Goal: Task Accomplishment & Management: Manage account settings

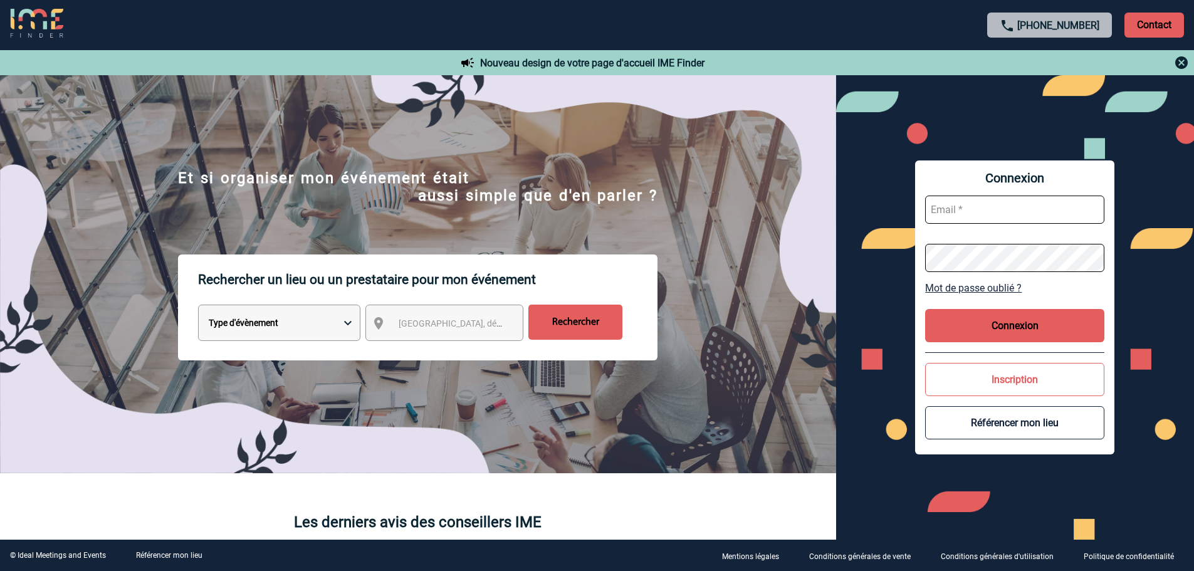
type input "[EMAIL_ADDRESS][DOMAIN_NAME]"
click at [1073, 341] on button "Connexion" at bounding box center [1014, 325] width 179 height 33
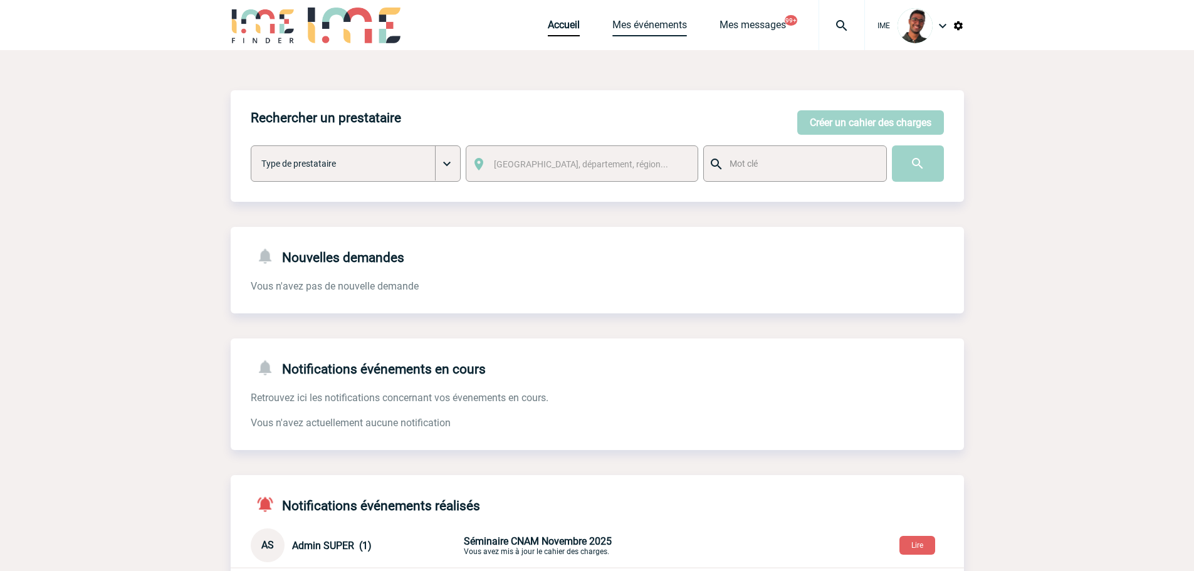
click at [642, 21] on link "Mes événements" at bounding box center [649, 28] width 75 height 18
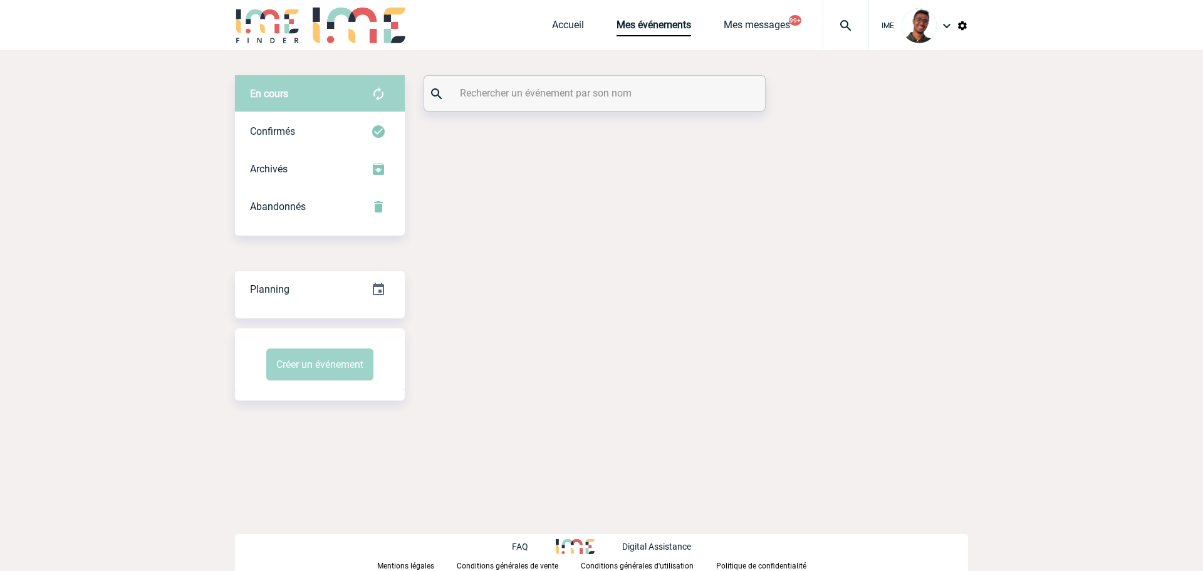
click at [525, 100] on input "text" at bounding box center [596, 93] width 279 height 18
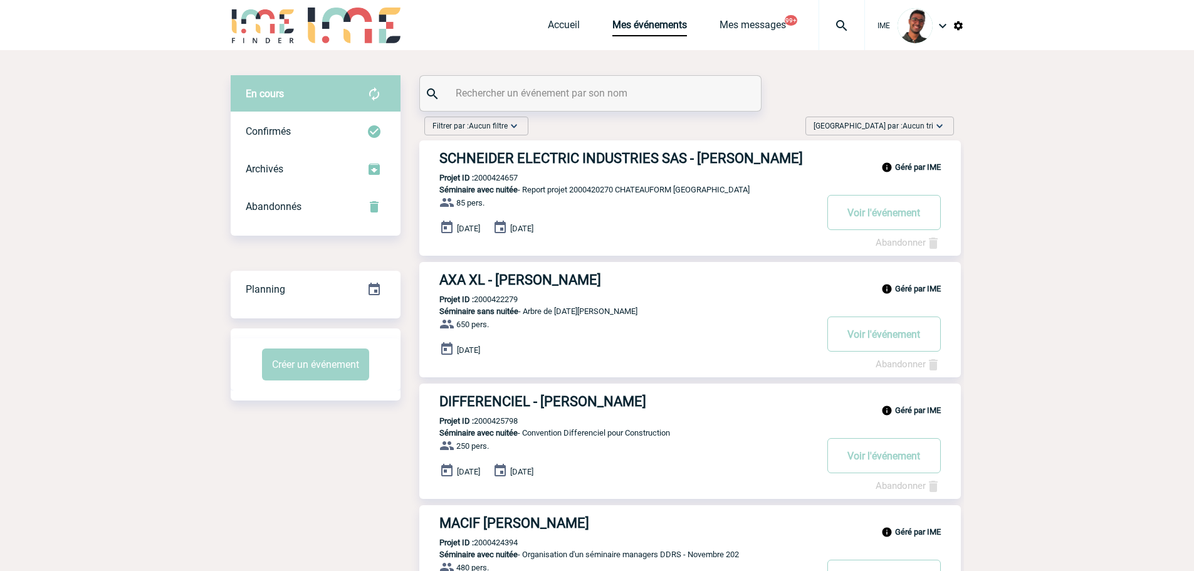
click at [522, 93] on input "text" at bounding box center [591, 93] width 279 height 18
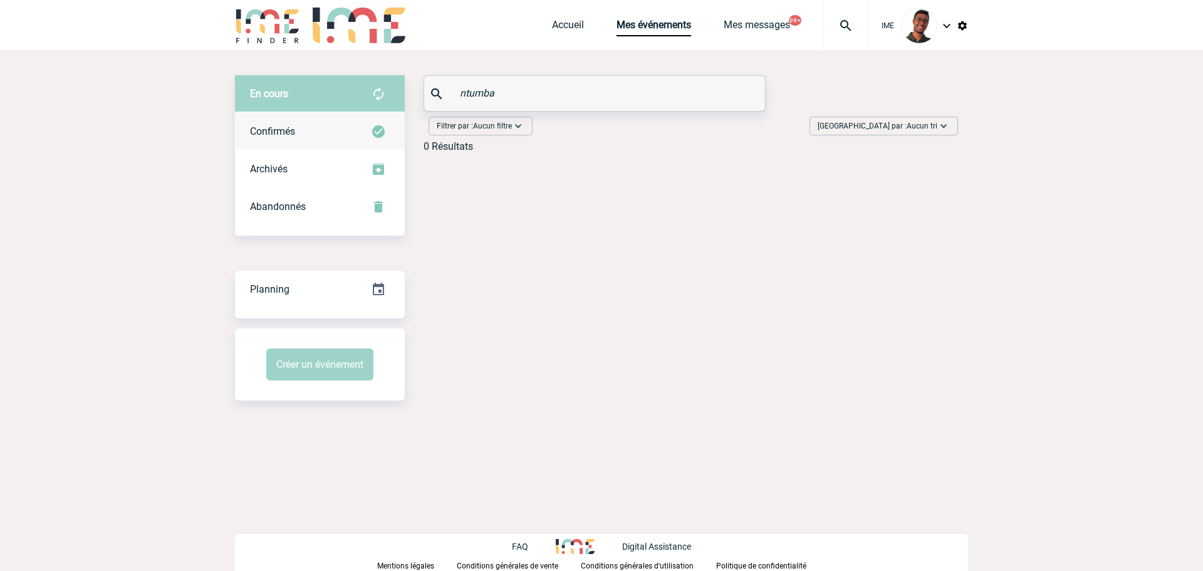
click at [352, 113] on div "Confirmés" at bounding box center [320, 132] width 170 height 38
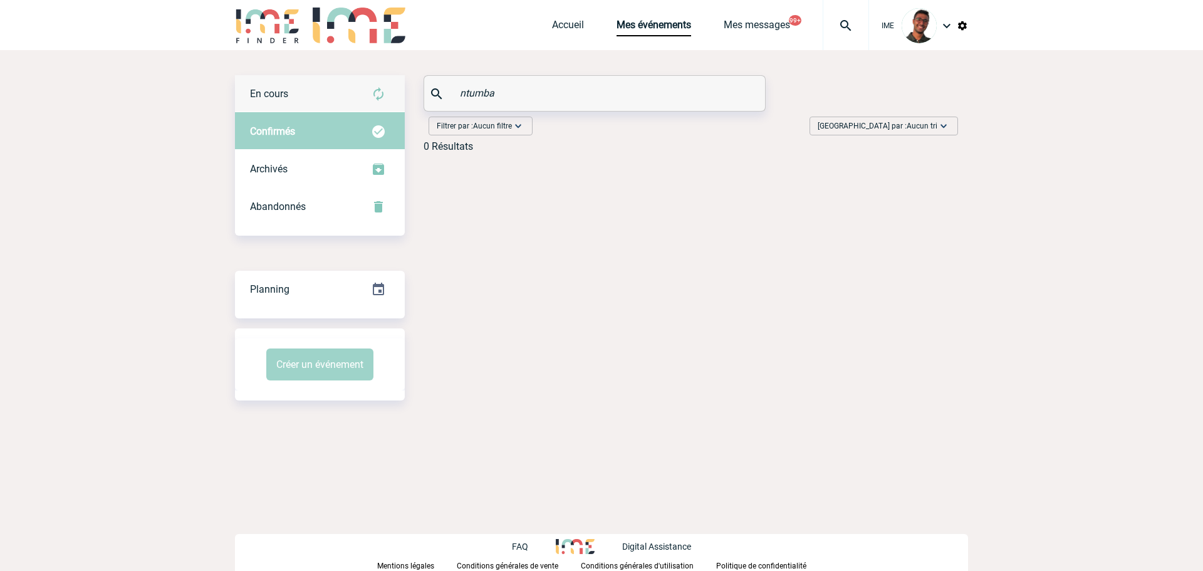
click at [355, 87] on div "En cours" at bounding box center [320, 94] width 170 height 38
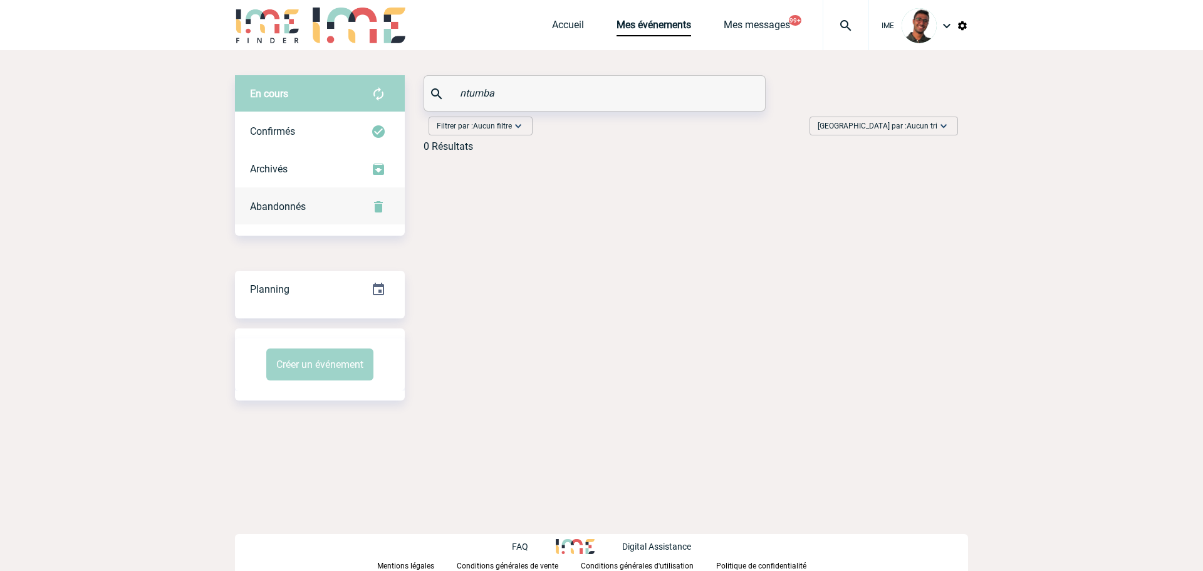
click at [342, 207] on div "Abandonnés" at bounding box center [320, 207] width 170 height 38
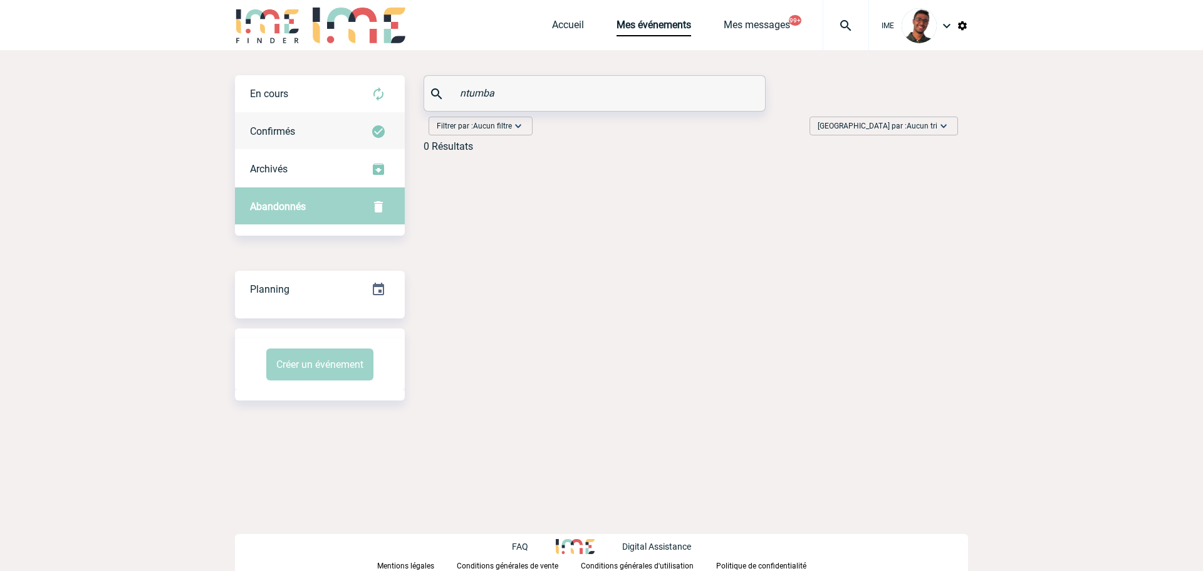
click at [340, 114] on div "Confirmés" at bounding box center [320, 132] width 170 height 38
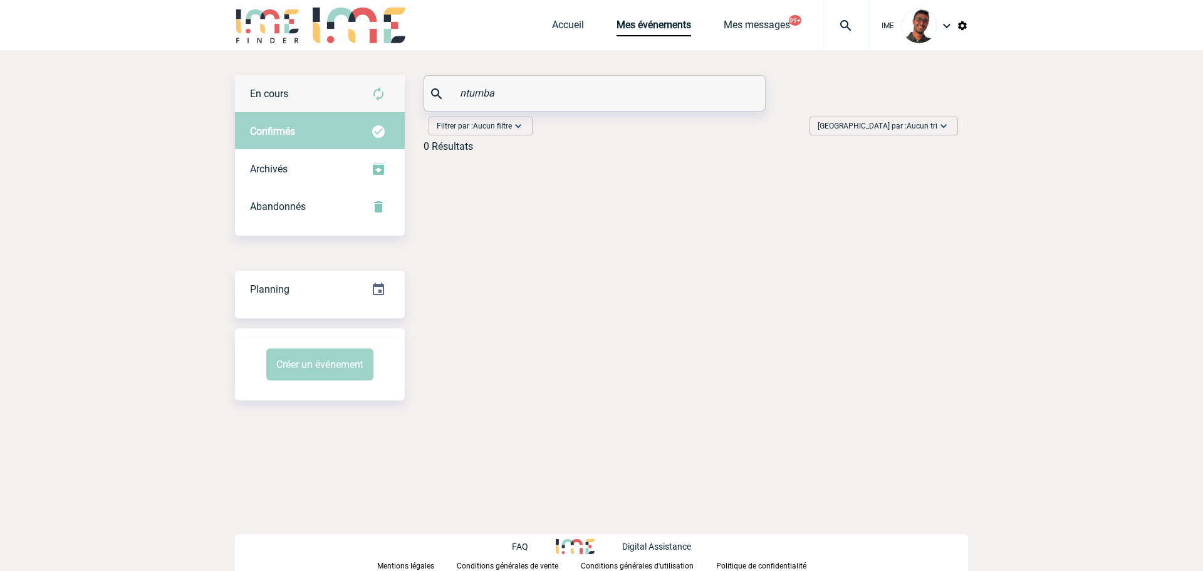
click at [343, 98] on div "En cours" at bounding box center [320, 94] width 170 height 38
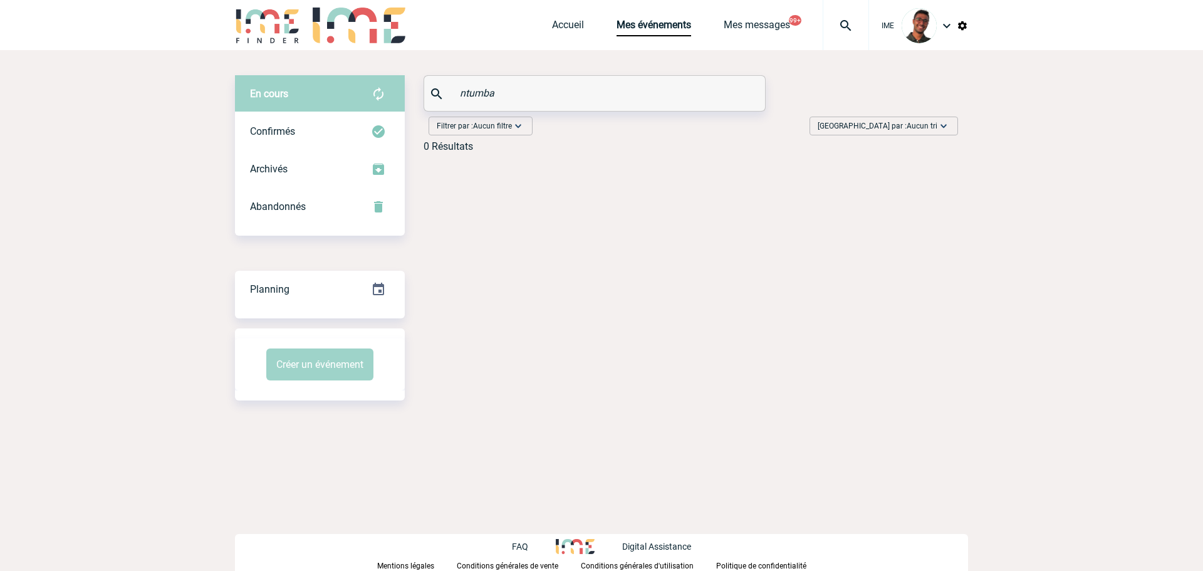
click at [518, 90] on input "ntumba" at bounding box center [596, 93] width 279 height 18
type input "ntumba"
click at [279, 29] on img at bounding box center [267, 26] width 65 height 36
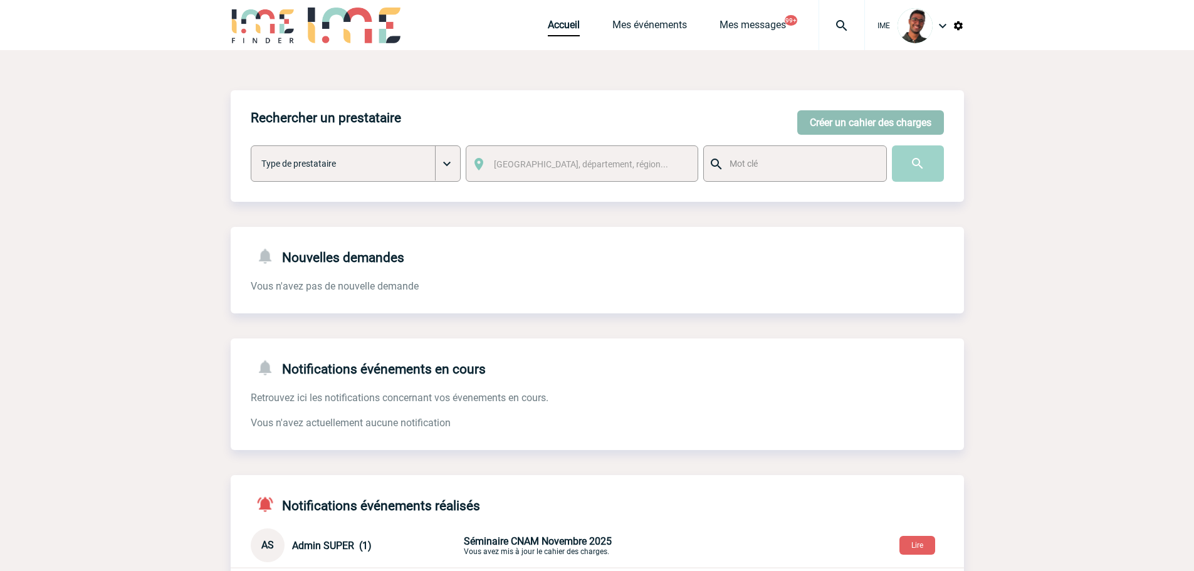
click at [821, 128] on button "Créer un cahier des charges" at bounding box center [870, 122] width 147 height 24
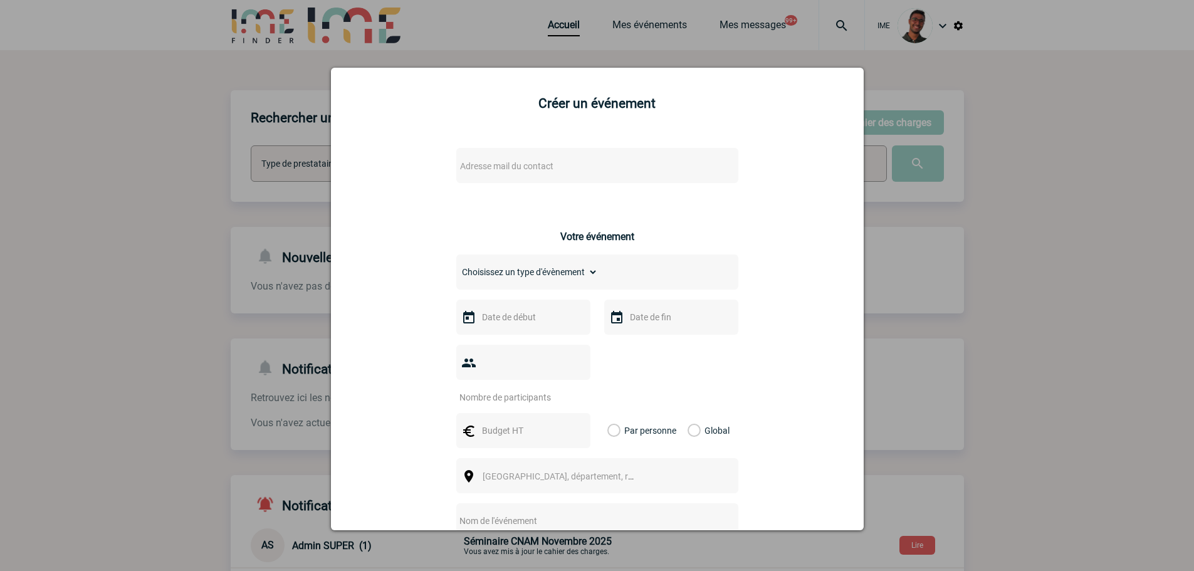
click at [621, 168] on span "Adresse mail du contact" at bounding box center [564, 166] width 219 height 18
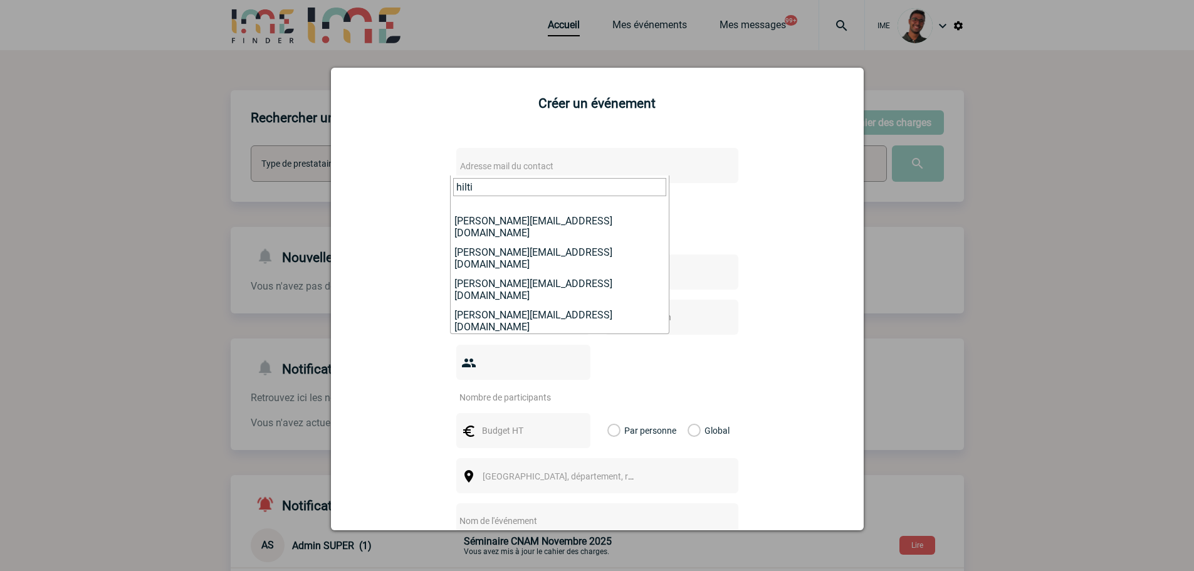
scroll to position [91, 0]
type input "hilti"
select select "132283"
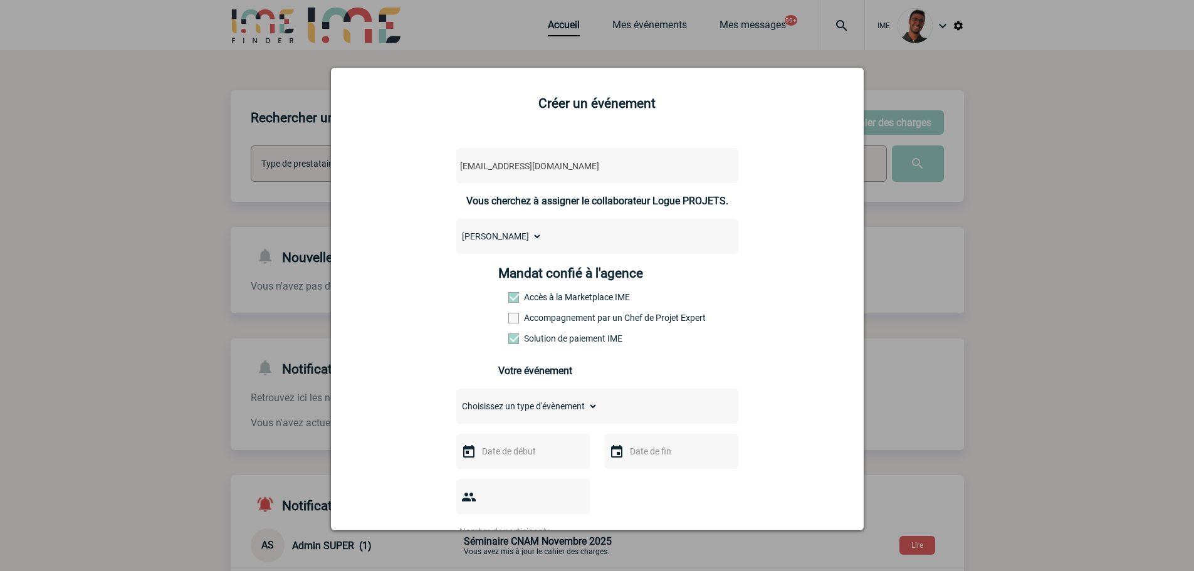
click at [514, 310] on div "Mandat confié à l'agence Accès à la Marketplace IME Accompagnement par un Chef …" at bounding box center [596, 309] width 197 height 87
click at [511, 315] on span at bounding box center [513, 318] width 11 height 11
click at [0, 0] on input "Accompagnement par un Chef de Projet Expert" at bounding box center [0, 0] width 0 height 0
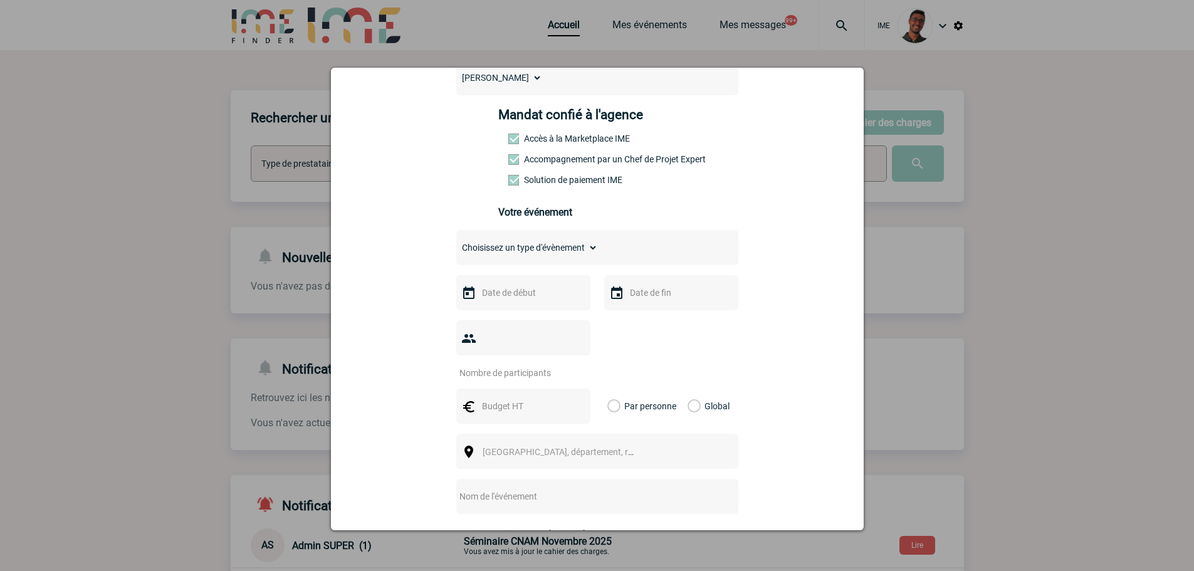
scroll to position [159, 0]
click at [531, 241] on select "Choisissez un type d'évènement Séminaire avec nuitée Séminaire sans nuitée Repa…" at bounding box center [527, 247] width 142 height 18
select select "1"
click at [456, 241] on select "Choisissez un type d'évènement Séminaire avec nuitée Séminaire sans nuitée Repa…" at bounding box center [527, 247] width 142 height 18
click at [519, 291] on input "text" at bounding box center [522, 292] width 86 height 16
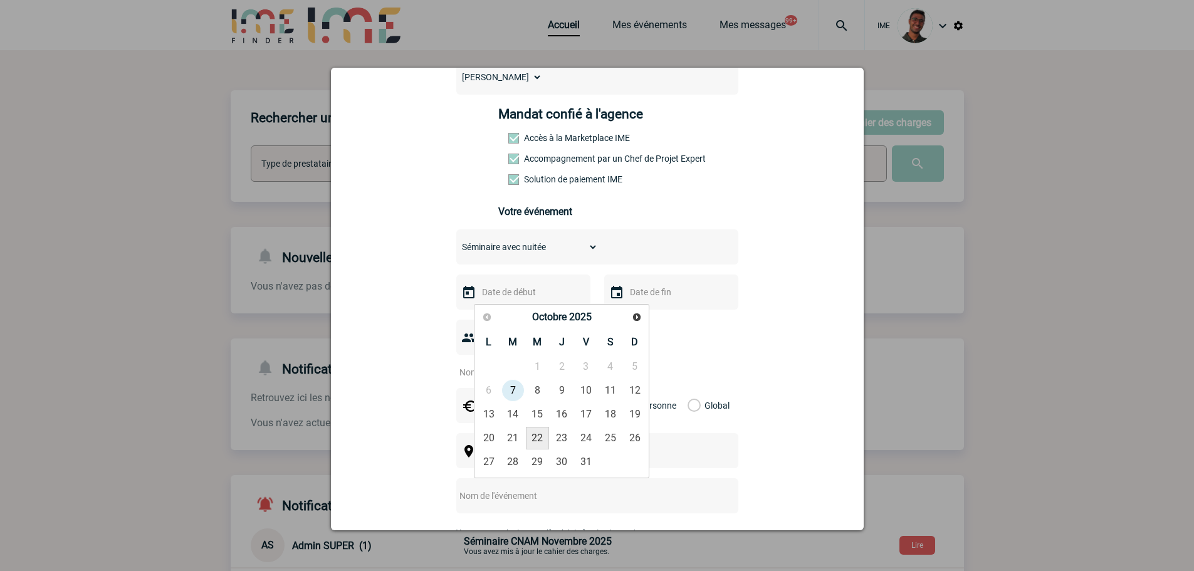
click at [533, 433] on link "22" at bounding box center [537, 438] width 23 height 23
type input "22-10-2025"
click at [649, 304] on div at bounding box center [671, 291] width 134 height 35
click at [650, 298] on input "text" at bounding box center [670, 292] width 86 height 16
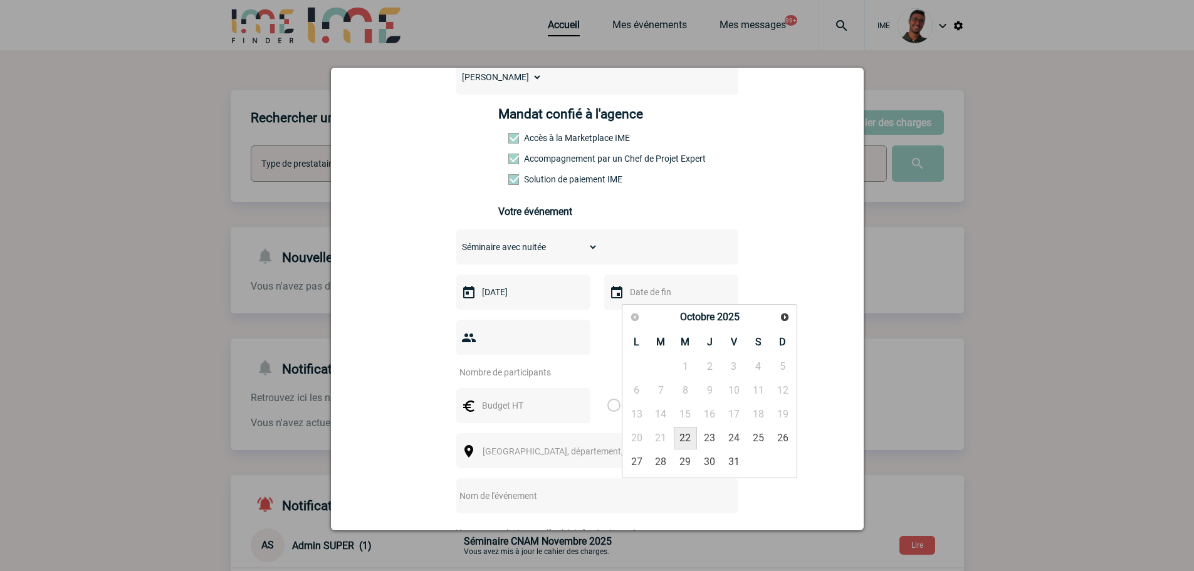
click at [691, 439] on link "22" at bounding box center [685, 438] width 23 height 23
type input "22-10-2025"
click at [546, 364] on input "number" at bounding box center [515, 372] width 118 height 16
type input "10"
click at [488, 397] on input "text" at bounding box center [522, 405] width 86 height 16
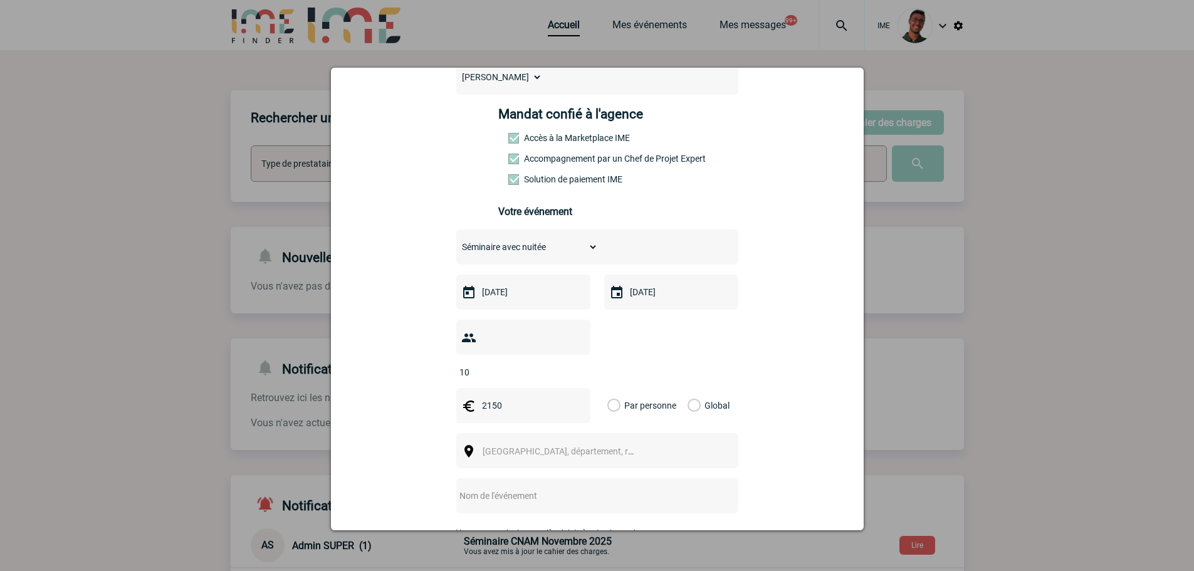
type input "2150"
click at [696, 388] on label "Global" at bounding box center [691, 405] width 8 height 35
click at [0, 0] on input "Global" at bounding box center [0, 0] width 0 height 0
click at [577, 442] on span "Ville, département, région..." at bounding box center [563, 451] width 172 height 18
type input "bordeau"
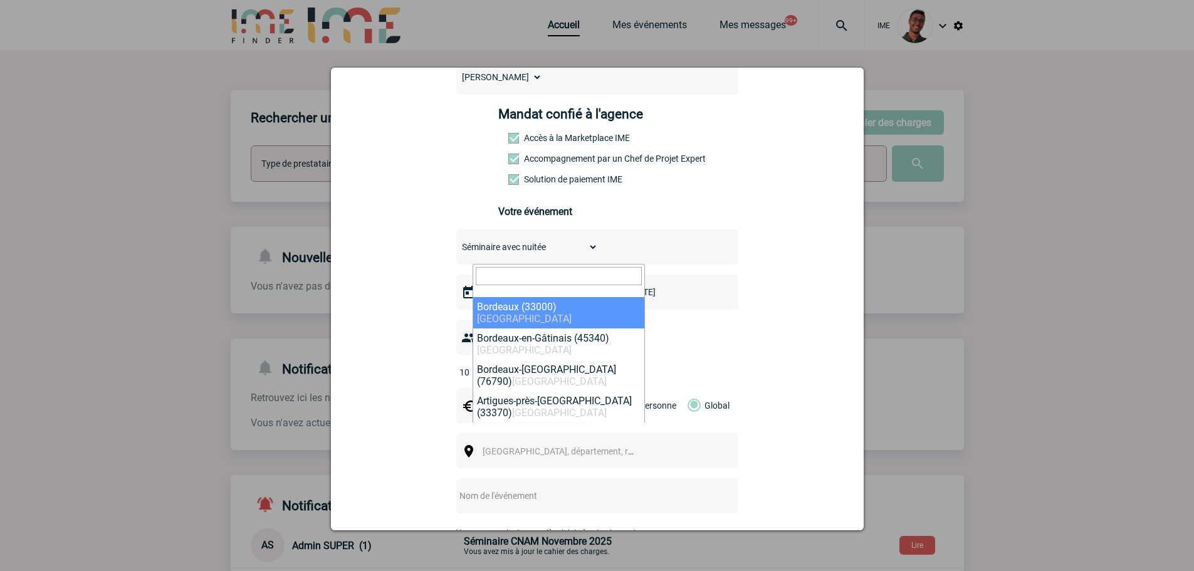
select select "24433"
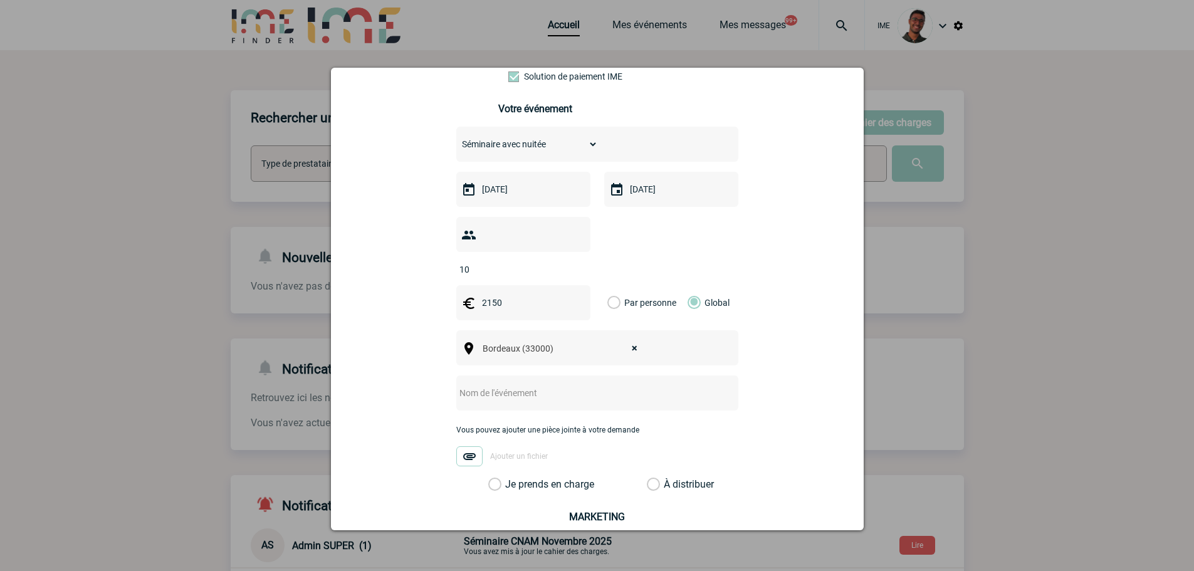
scroll to position [263, 0]
click at [556, 383] on input "text" at bounding box center [580, 391] width 249 height 16
type input "Réunion Régionale Hilti [GEOGRAPHIC_DATA]"
click at [537, 469] on div "log-projet@hilti-finder.com log-projet@hilti-finder.com Vous cherchez à assigne…" at bounding box center [597, 263] width 501 height 781
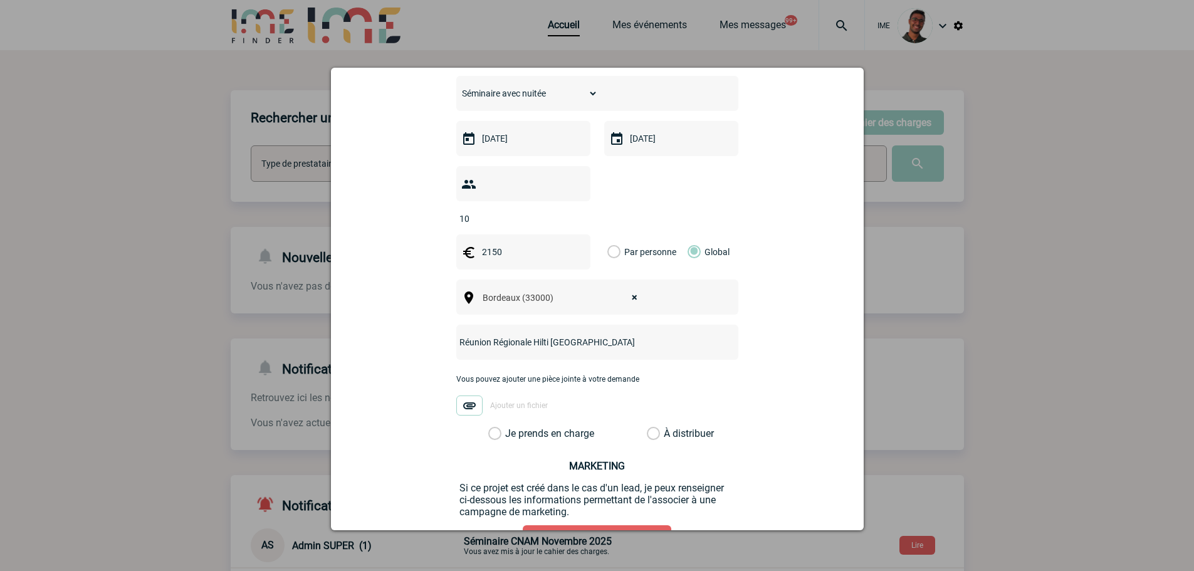
click at [509, 427] on label "Je prends en charge" at bounding box center [498, 433] width 21 height 13
click at [0, 0] on input "Je prends en charge" at bounding box center [0, 0] width 0 height 0
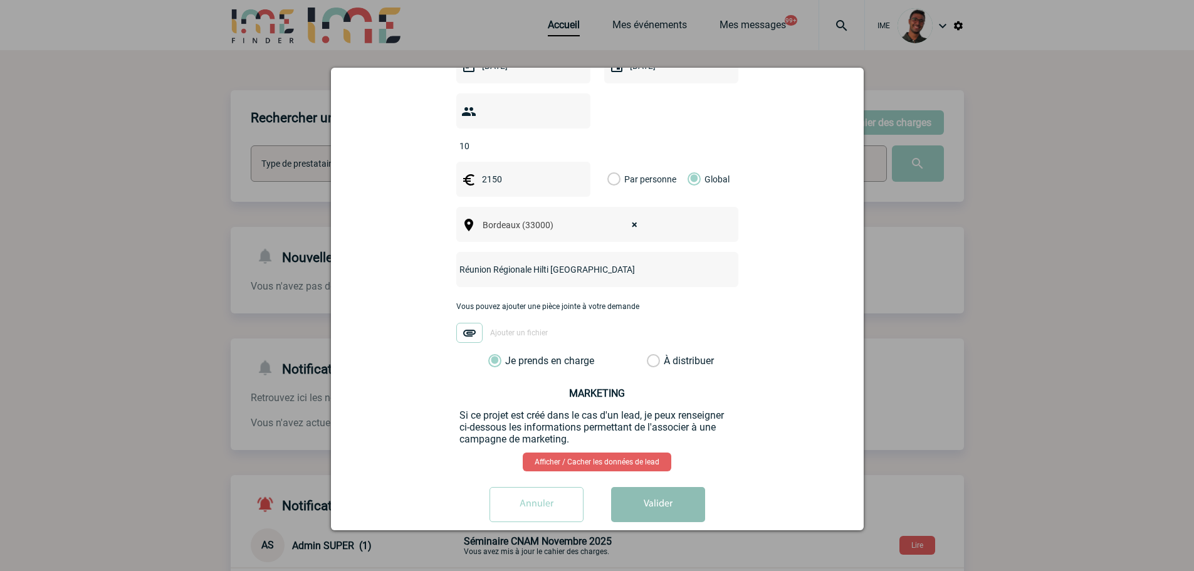
click at [633, 487] on button "Valider" at bounding box center [658, 504] width 94 height 35
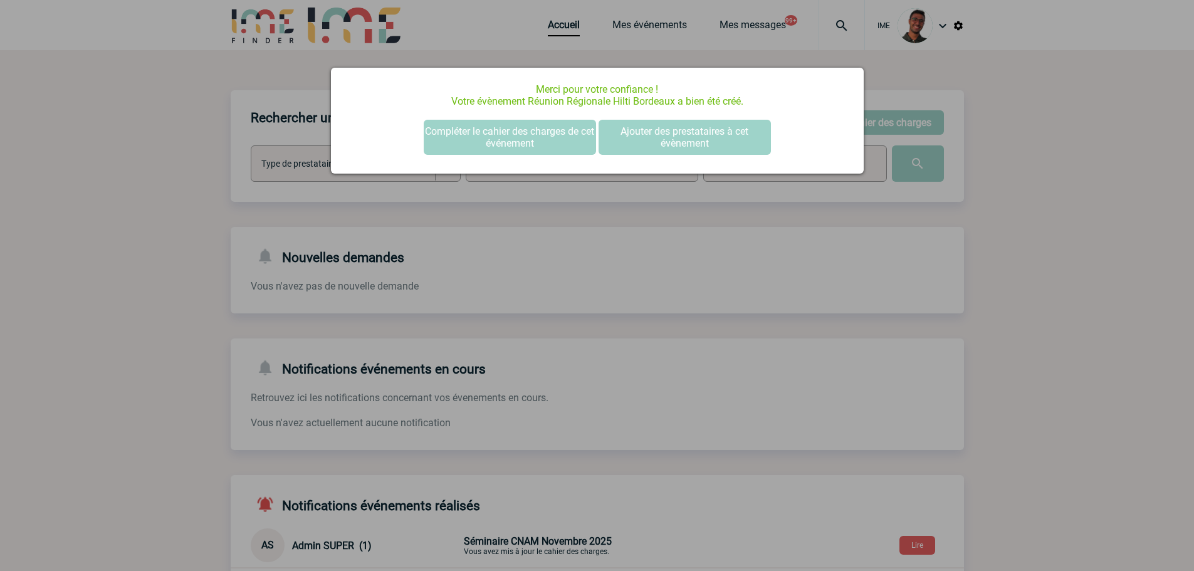
click at [285, 281] on div at bounding box center [597, 285] width 1194 height 571
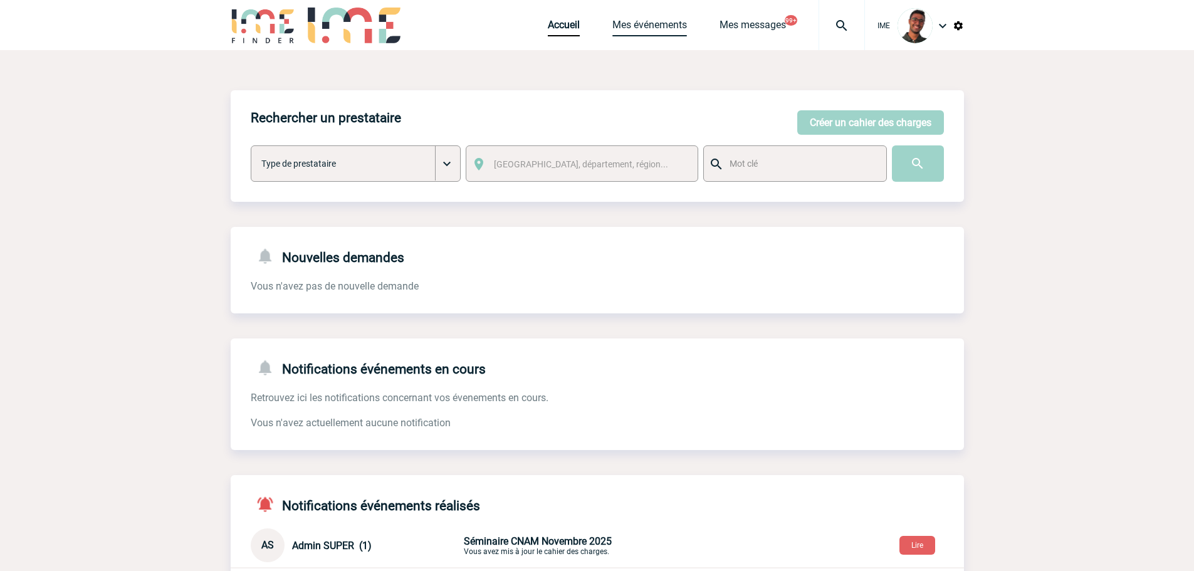
click at [657, 24] on link "Mes événements" at bounding box center [649, 28] width 75 height 18
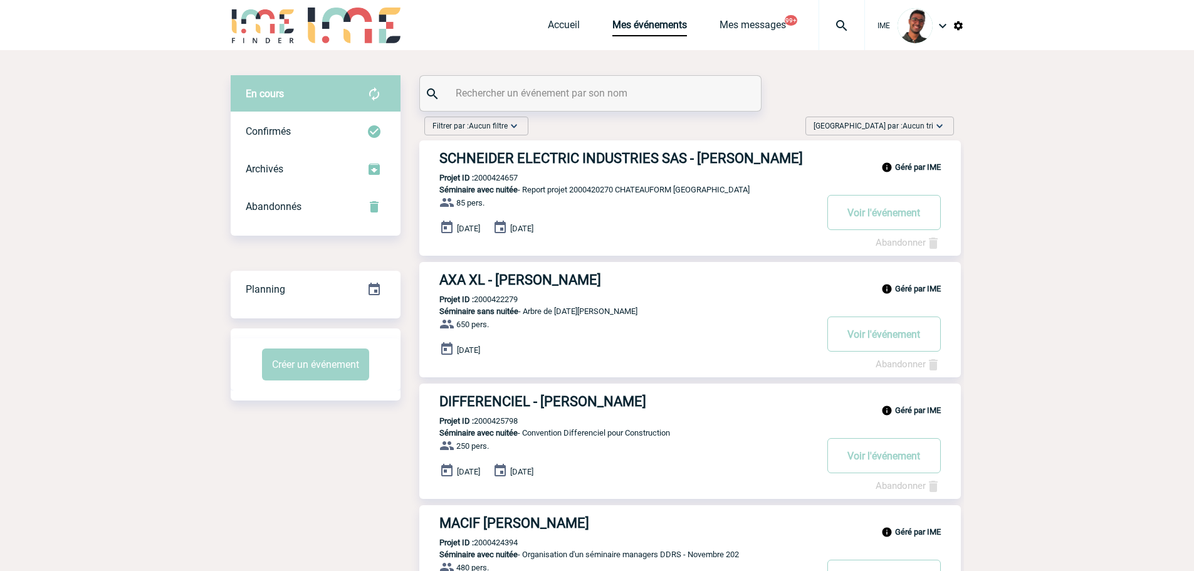
click at [590, 91] on input "text" at bounding box center [591, 93] width 279 height 18
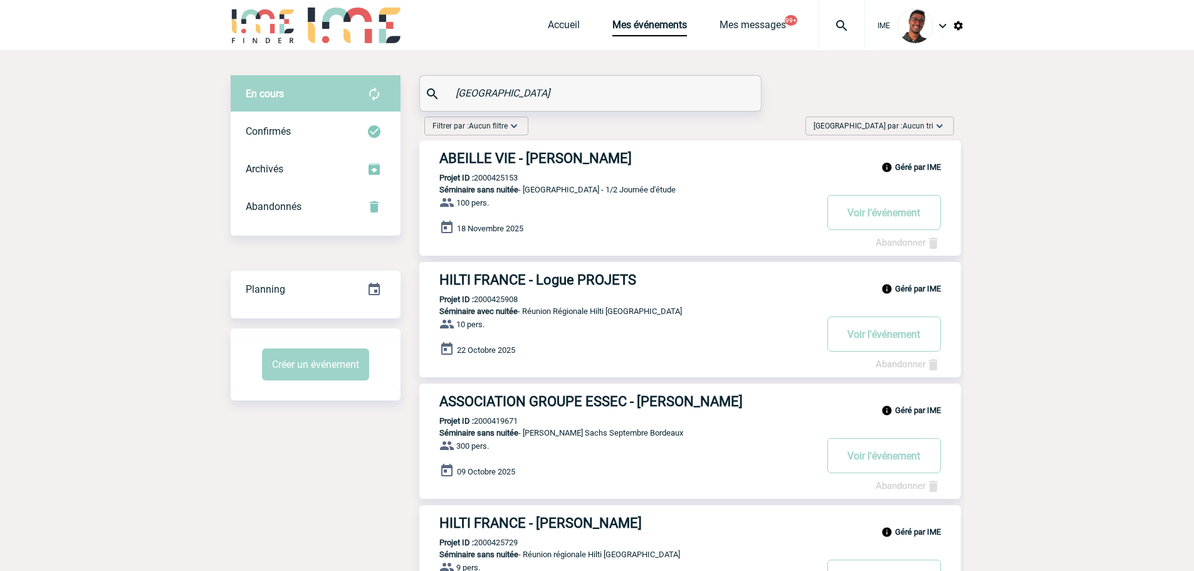
type input "[GEOGRAPHIC_DATA]"
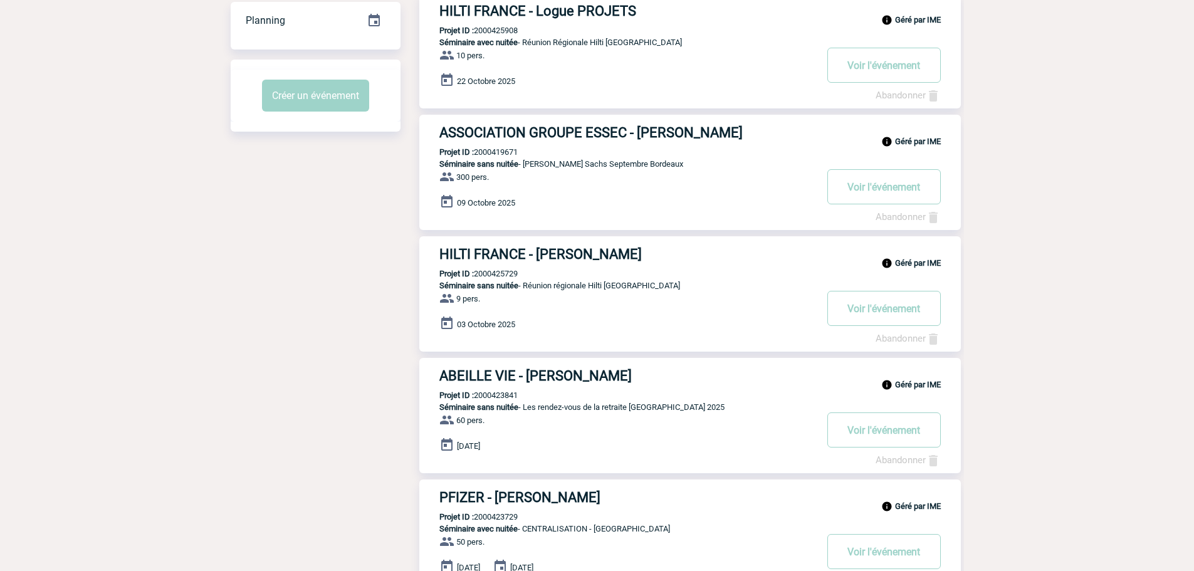
scroll to position [61, 0]
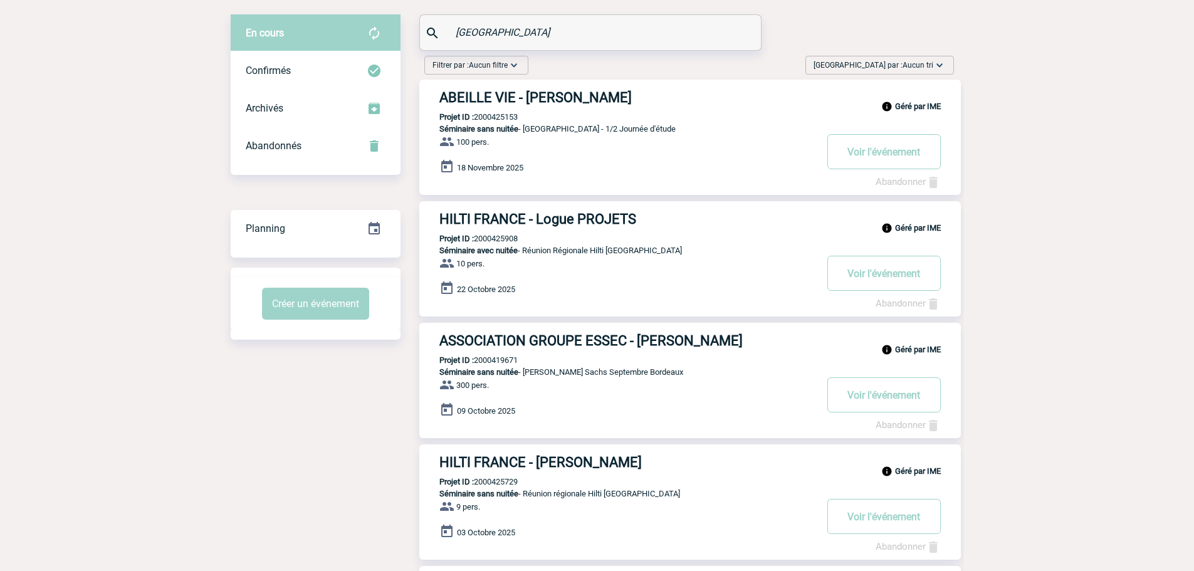
drag, startPoint x: 564, startPoint y: 237, endPoint x: 568, endPoint y: 229, distance: 8.4
click at [566, 234] on div "Géré par IME HILTI FRANCE - Logue PROJETS Projet ID : 2000425908 Séminaire avec…" at bounding box center [689, 258] width 541 height 115
click at [569, 222] on h3 "HILTI FRANCE - Logue PROJETS" at bounding box center [627, 219] width 376 height 16
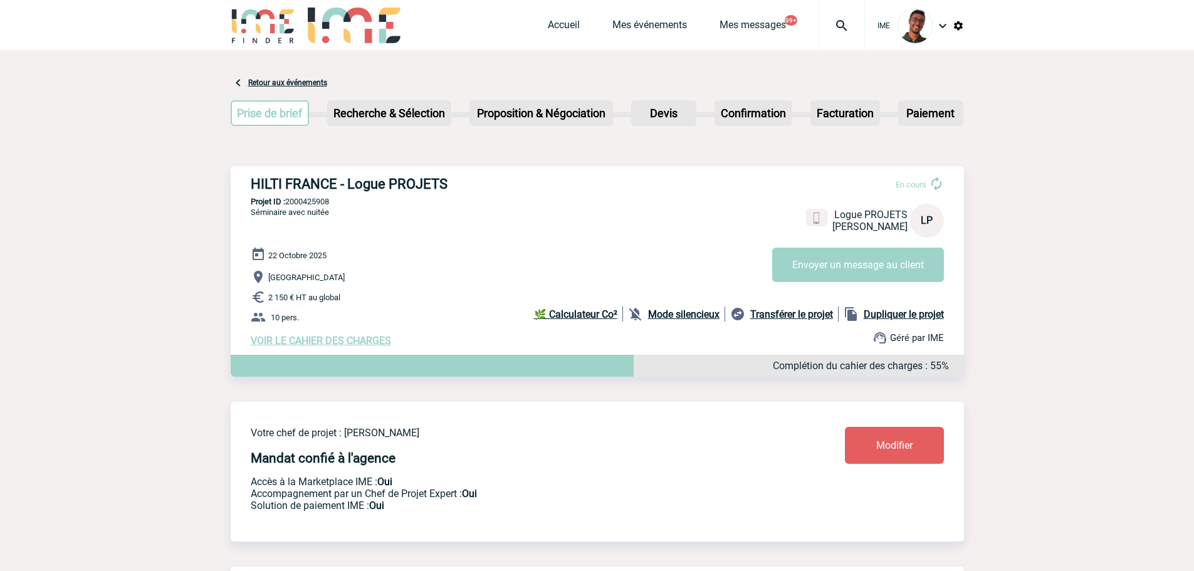
click at [678, 310] on div "Mode silencieux" at bounding box center [676, 313] width 97 height 15
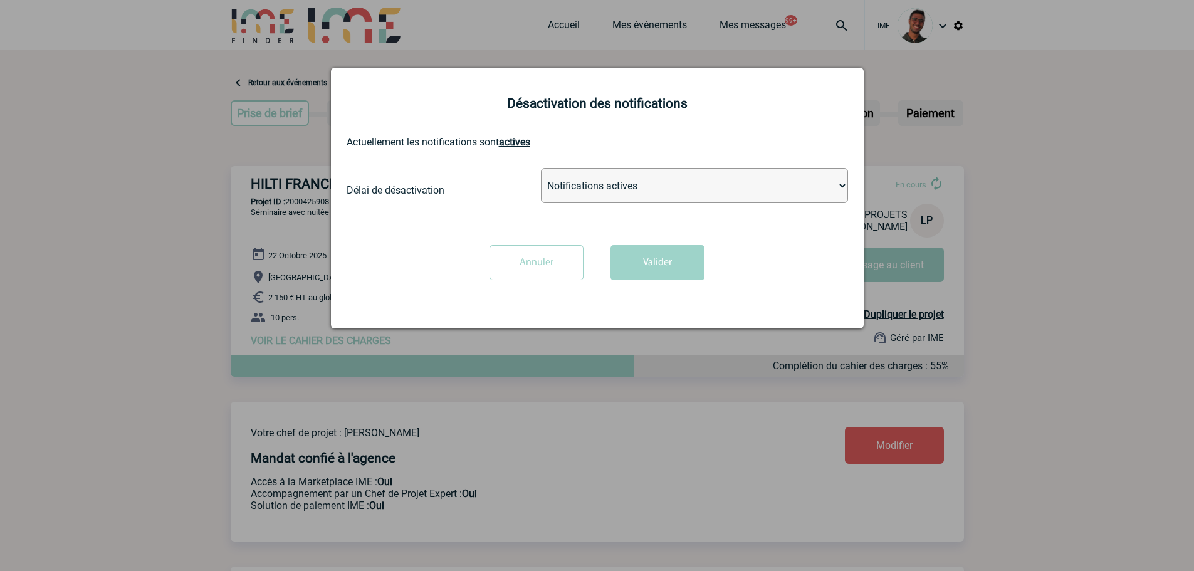
click at [589, 201] on select "Notifications actives Désactiver pour 2 heures Désactiver pour 1 semaines Désac…" at bounding box center [694, 185] width 307 height 35
select select "infinite"
click at [541, 169] on select "Notifications actives Désactiver pour 2 heures Désactiver pour 1 semaines Désac…" at bounding box center [694, 185] width 307 height 35
click at [664, 259] on button "Valider" at bounding box center [657, 262] width 94 height 35
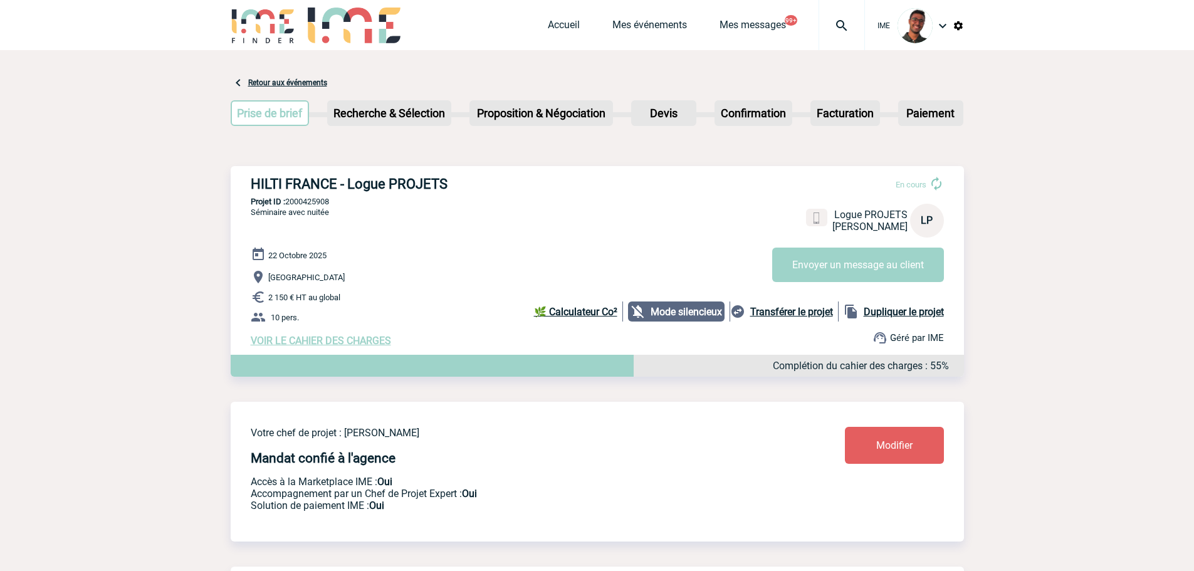
click at [328, 344] on span "VOIR LE CAHIER DES CHARGES" at bounding box center [321, 341] width 140 height 12
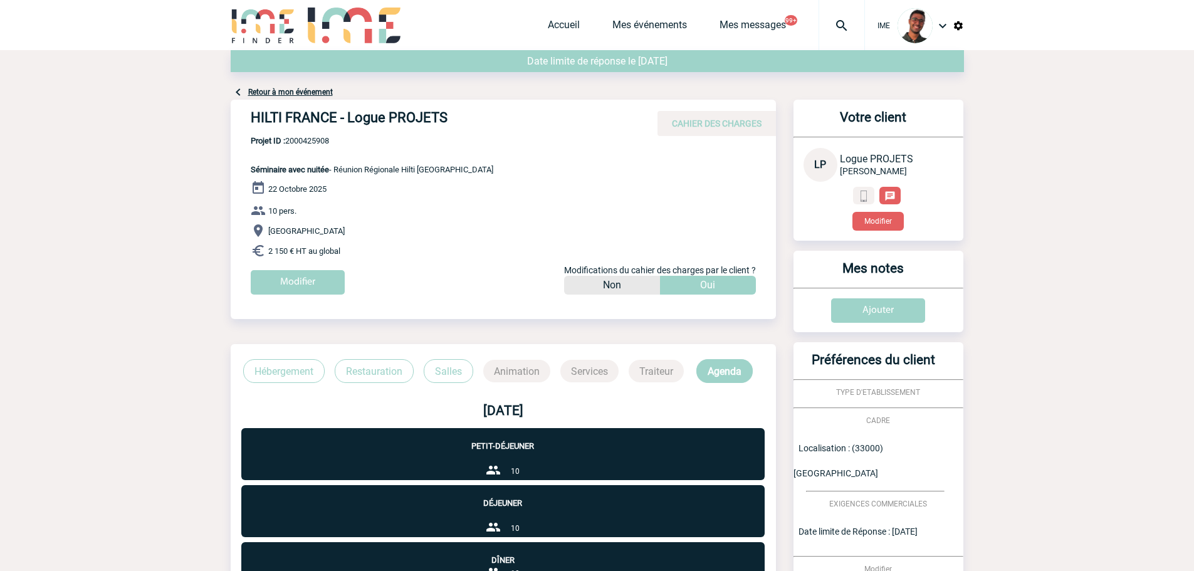
click at [868, 231] on div "Votre client LP Logue PROJETS HILTI FRANCE Modifier" at bounding box center [878, 170] width 170 height 141
click at [866, 226] on button "Modifier" at bounding box center [877, 221] width 51 height 19
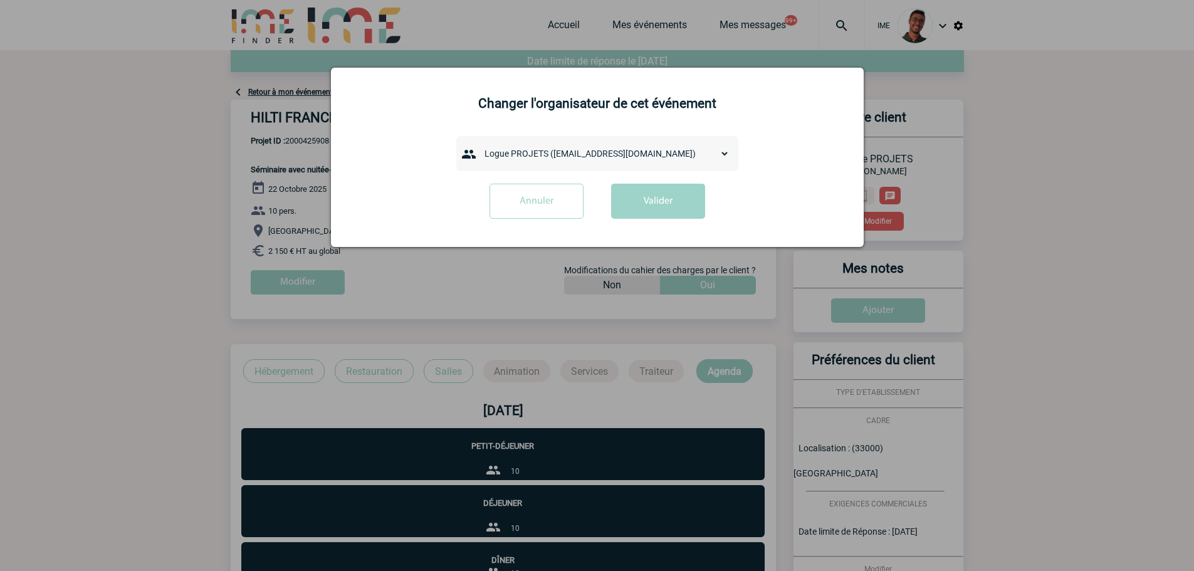
click at [588, 164] on div "admin 7068 (7068@ime-finder.com) Adrien DAVID (adrien.david@hilti.com) Adrien R…" at bounding box center [597, 153] width 282 height 35
click at [592, 157] on select "admin 7068 (7068@ime-finder.com) Adrien DAVID (adrien.david@hilti.com) Adrien R…" at bounding box center [604, 154] width 251 height 18
click at [389, 293] on div at bounding box center [597, 285] width 1194 height 571
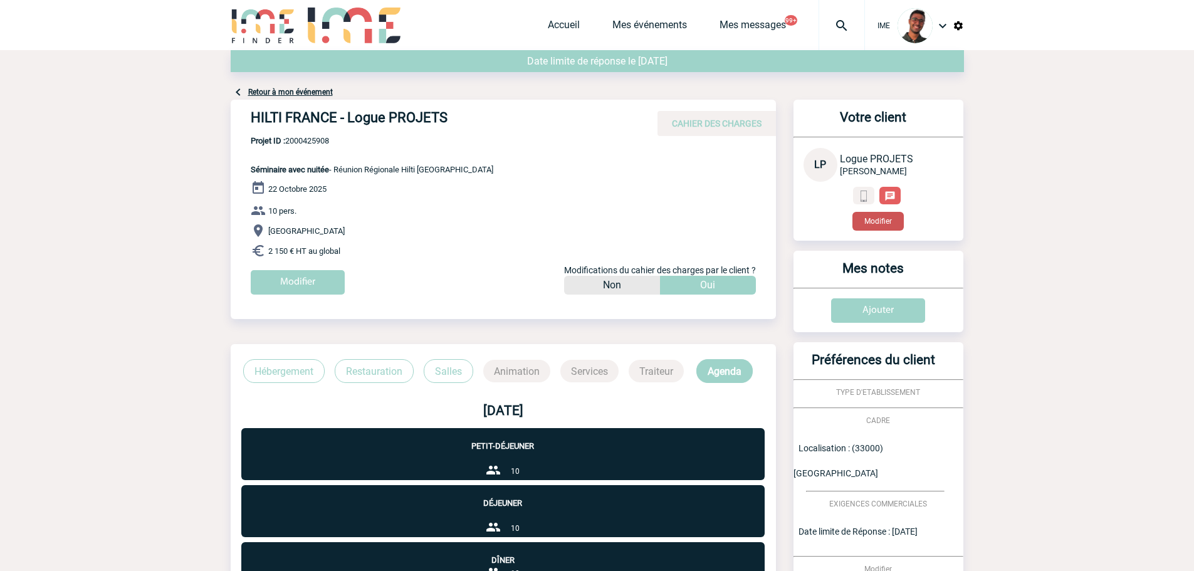
click at [897, 214] on button "Modifier" at bounding box center [877, 221] width 51 height 19
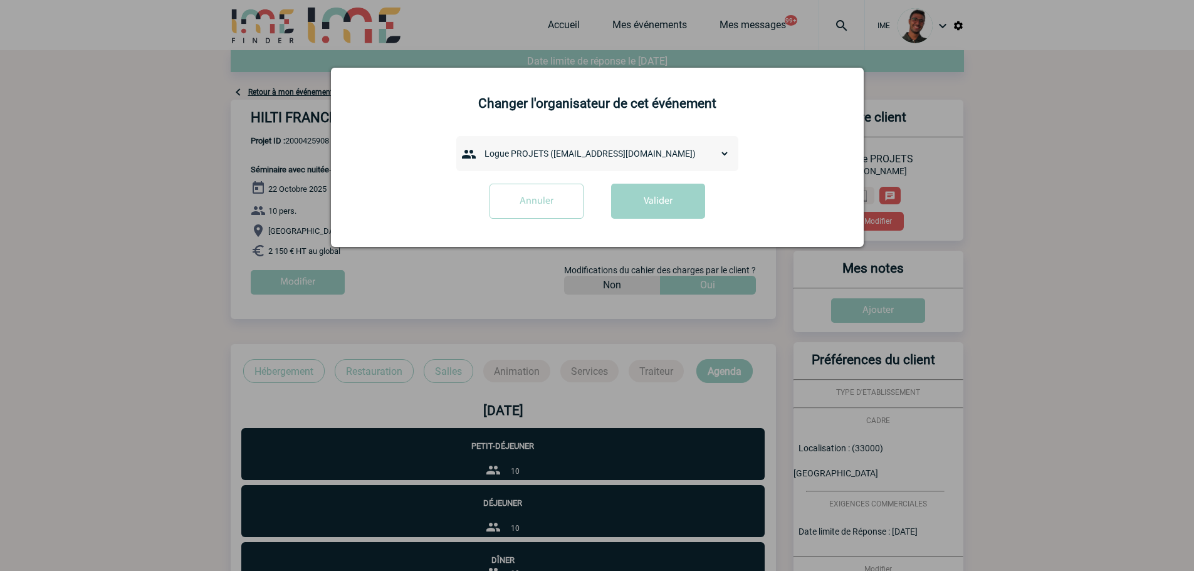
click at [649, 174] on form "admin 7068 (7068@ime-finder.com) Adrien DAVID (adrien.david@hilti.com) Adrien R…" at bounding box center [597, 182] width 501 height 92
click at [652, 165] on div "admin 7068 (7068@ime-finder.com) Adrien DAVID (adrien.david@hilti.com) Adrien R…" at bounding box center [597, 153] width 282 height 35
click at [649, 156] on select "admin 7068 (7068@ime-finder.com) Adrien DAVID (adrien.david@hilti.com) Adrien R…" at bounding box center [604, 154] width 251 height 18
select select "133128"
click at [479, 145] on select "admin 7068 (7068@ime-finder.com) Adrien DAVID (adrien.david@hilti.com) Adrien R…" at bounding box center [604, 154] width 251 height 18
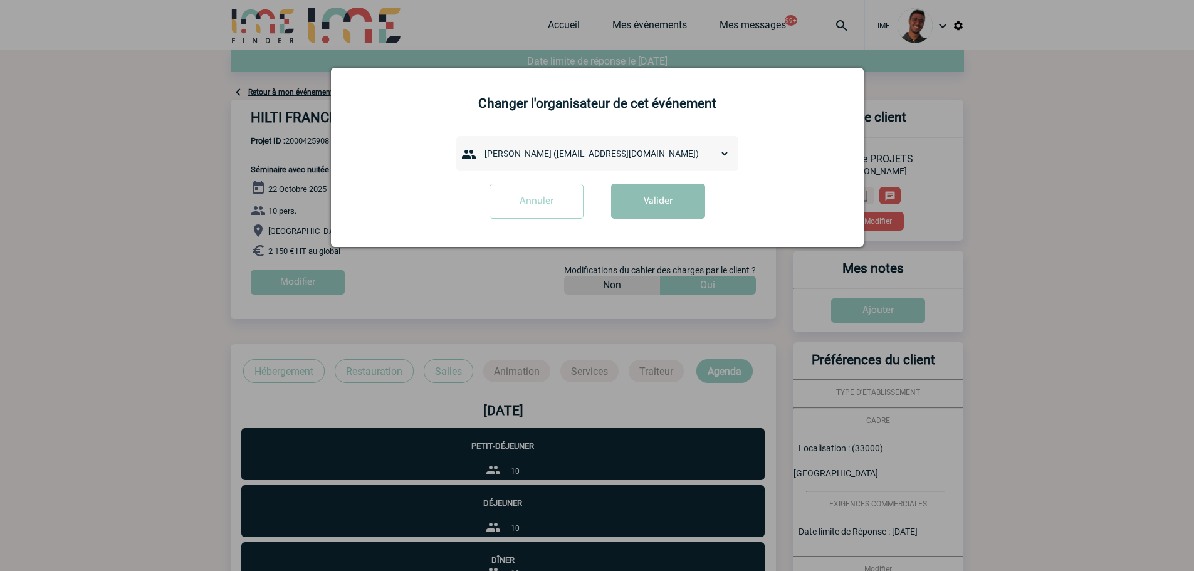
click at [655, 212] on button "Valider" at bounding box center [658, 201] width 94 height 35
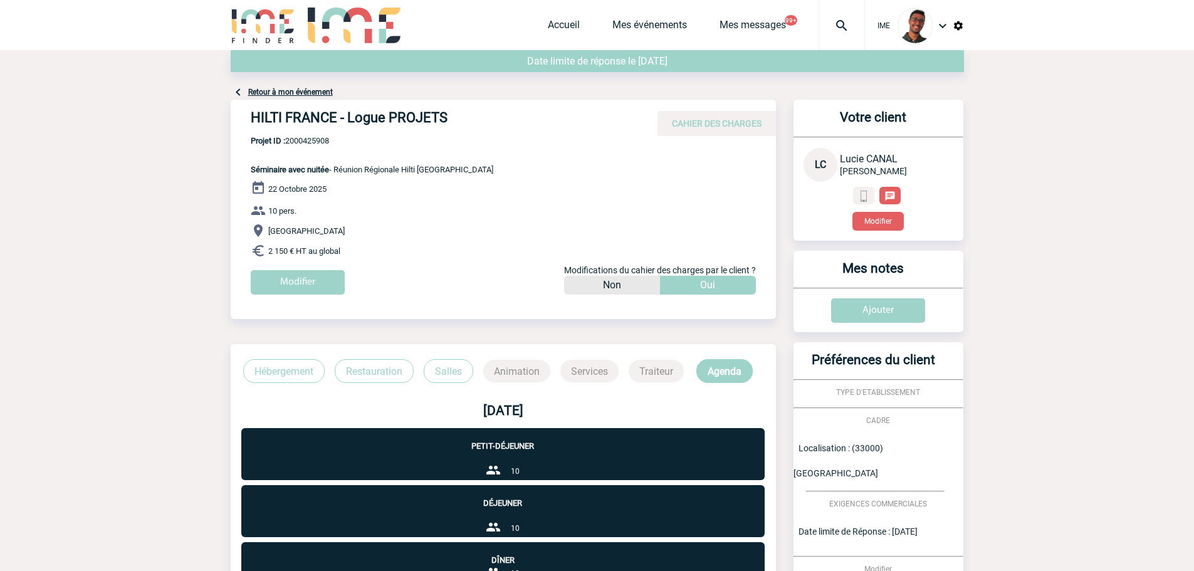
click at [289, 90] on link "Retour à mon événement" at bounding box center [290, 92] width 85 height 9
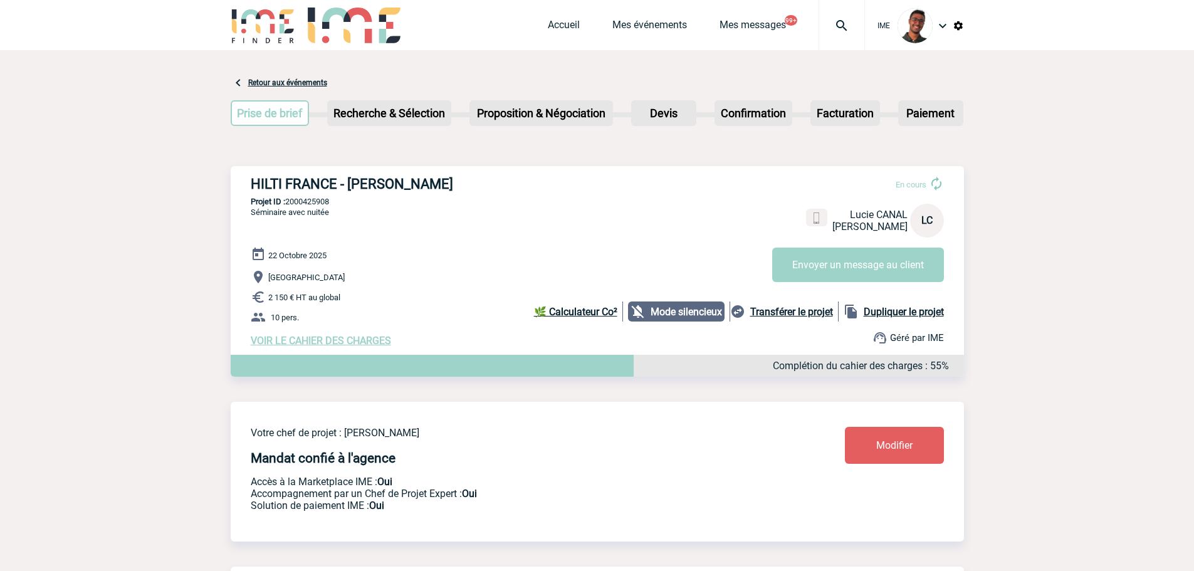
click at [897, 416] on div "Votre chef de projet : Flavio DEL FONDO Mandat confié à l'agence Accès à la Mar…" at bounding box center [597, 462] width 733 height 120
click at [889, 430] on link "Modifier" at bounding box center [894, 445] width 99 height 37
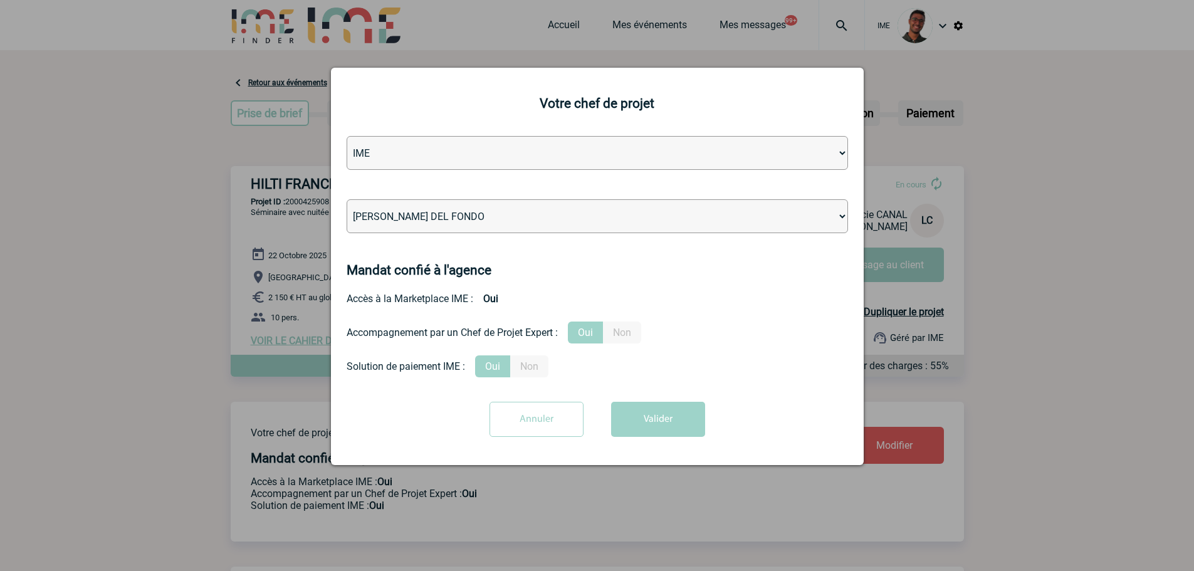
click at [502, 220] on select "Léa PITTIGLIO Yanis DE CLERCQ Victor KALB Jean-Chris NTAMACK Stefan MILADINOVIC…" at bounding box center [597, 216] width 501 height 34
select select "132752"
click at [347, 200] on select "Léa PITTIGLIO Yanis DE CLERCQ Victor KALB Jean-Chris NTAMACK Stefan MILADINOVIC…" at bounding box center [597, 216] width 501 height 34
click at [643, 425] on button "Valider" at bounding box center [658, 419] width 94 height 35
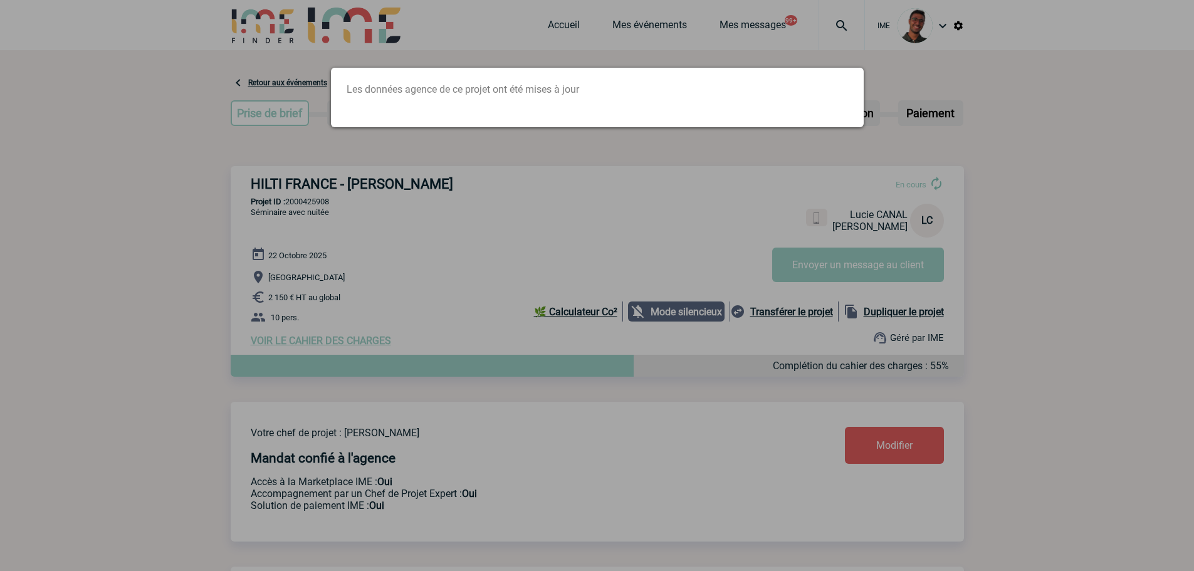
drag, startPoint x: 580, startPoint y: 318, endPoint x: 516, endPoint y: 232, distance: 107.0
click at [519, 235] on div at bounding box center [597, 285] width 1194 height 571
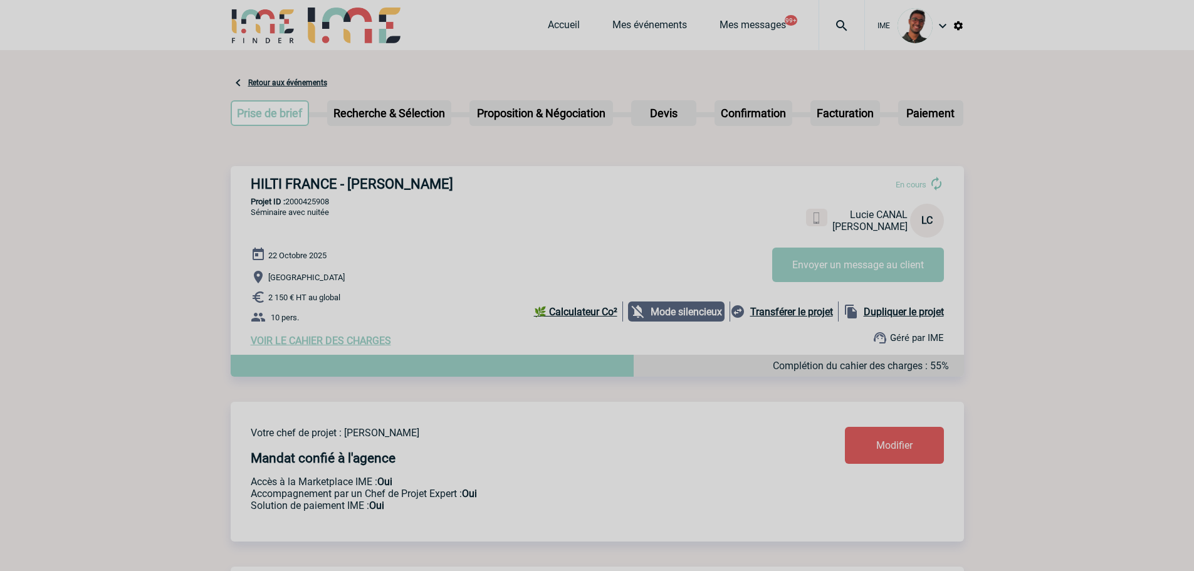
drag, startPoint x: 411, startPoint y: 271, endPoint x: 342, endPoint y: 218, distance: 87.1
click at [403, 264] on div at bounding box center [597, 285] width 1194 height 571
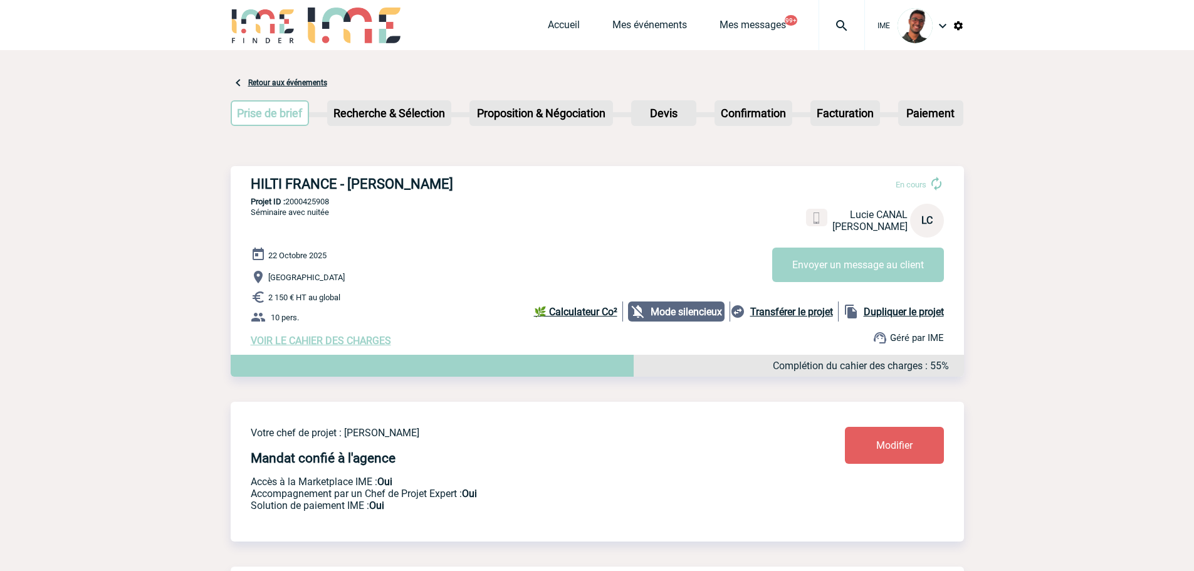
click at [313, 206] on p "Projet ID : 2000425908" at bounding box center [597, 201] width 733 height 9
copy p "2000425908"
click at [365, 249] on div "HILTI FRANCE - Lucie CANAL En cours Lucie CANAL HILTI FRANCE LC Envoyer un mess…" at bounding box center [597, 261] width 733 height 190
click at [311, 206] on p "Projet ID : 2000425908" at bounding box center [597, 201] width 733 height 9
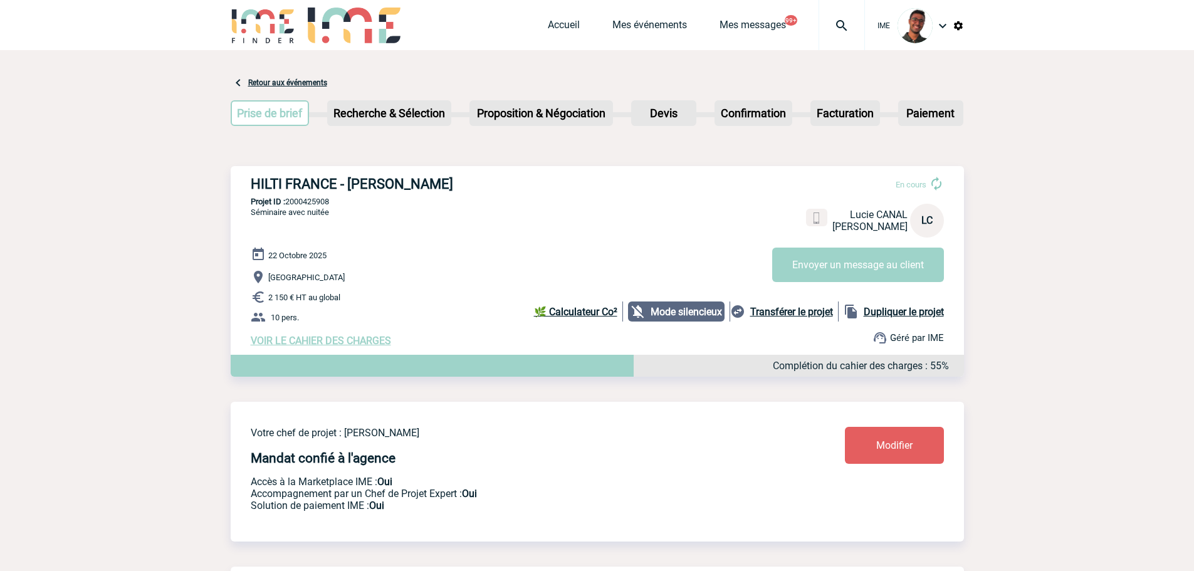
click at [311, 206] on p "Projet ID : 2000425908" at bounding box center [597, 201] width 733 height 9
copy p "2000425908"
click at [405, 214] on div "HILTI FRANCE - Lucie CANAL En cours Lucie CANAL HILTI FRANCE LC Envoyer un mess…" at bounding box center [597, 261] width 733 height 190
click at [264, 241] on p "Séminaire avec nuitée" at bounding box center [280, 227] width 98 height 40
drag, startPoint x: 318, startPoint y: 345, endPoint x: 304, endPoint y: 353, distance: 16.3
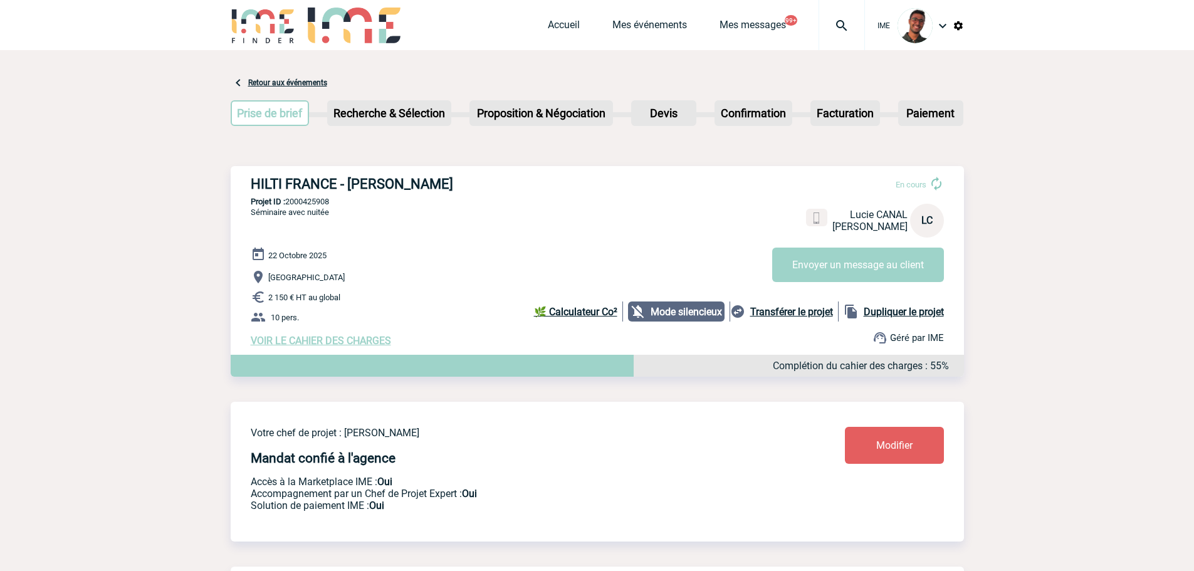
click at [319, 344] on span "VOIR LE CAHIER DES CHARGES" at bounding box center [321, 341] width 140 height 12
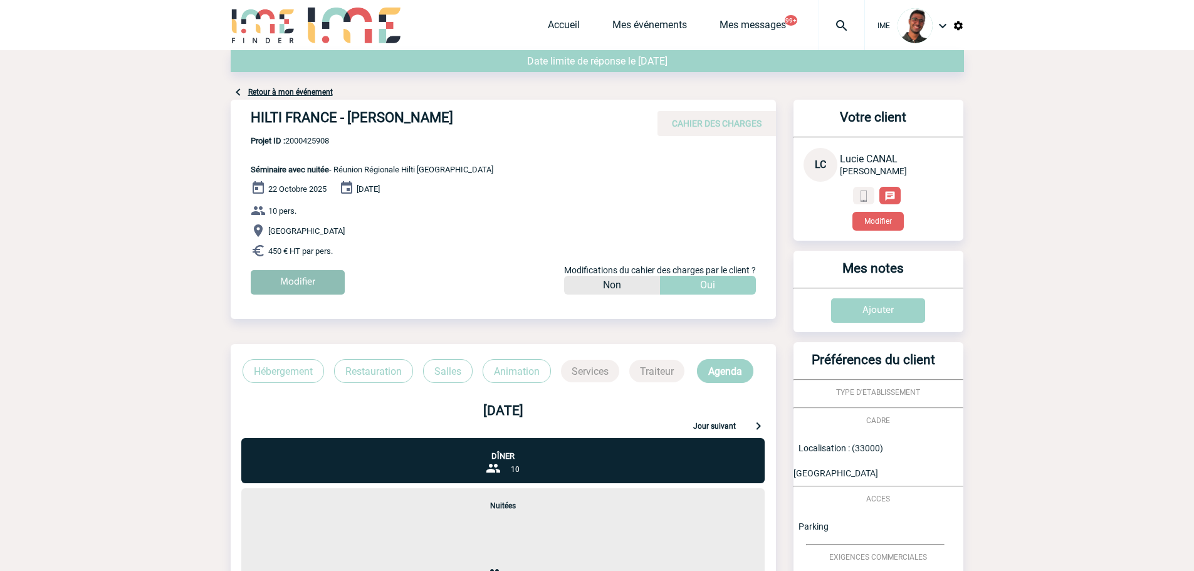
click at [321, 286] on input "Modifier" at bounding box center [298, 282] width 94 height 24
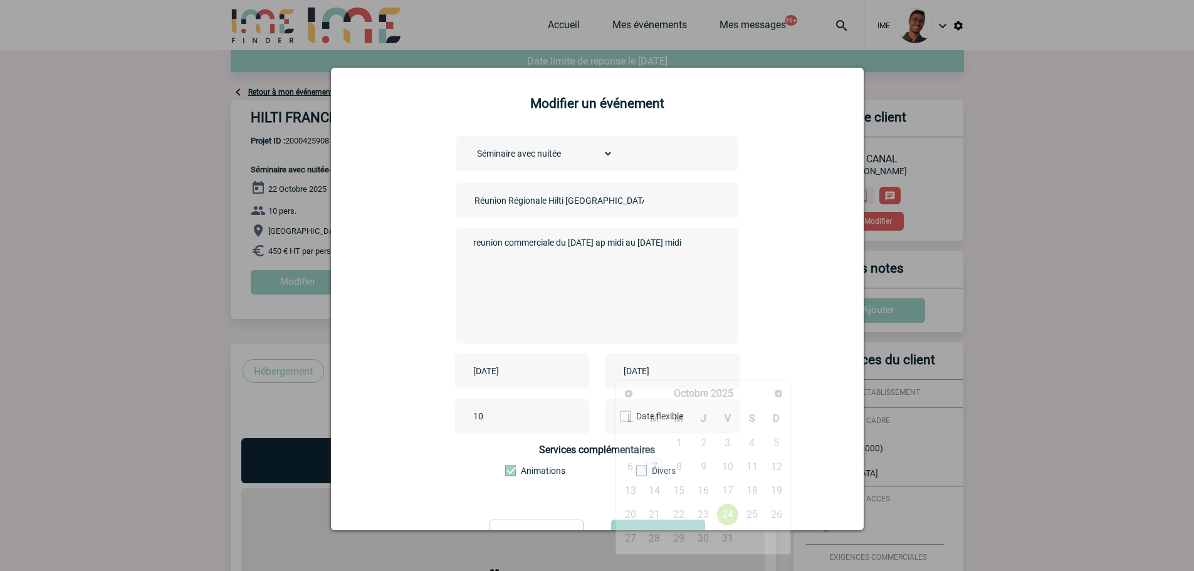
click at [644, 363] on input "[DATE]" at bounding box center [663, 371] width 86 height 16
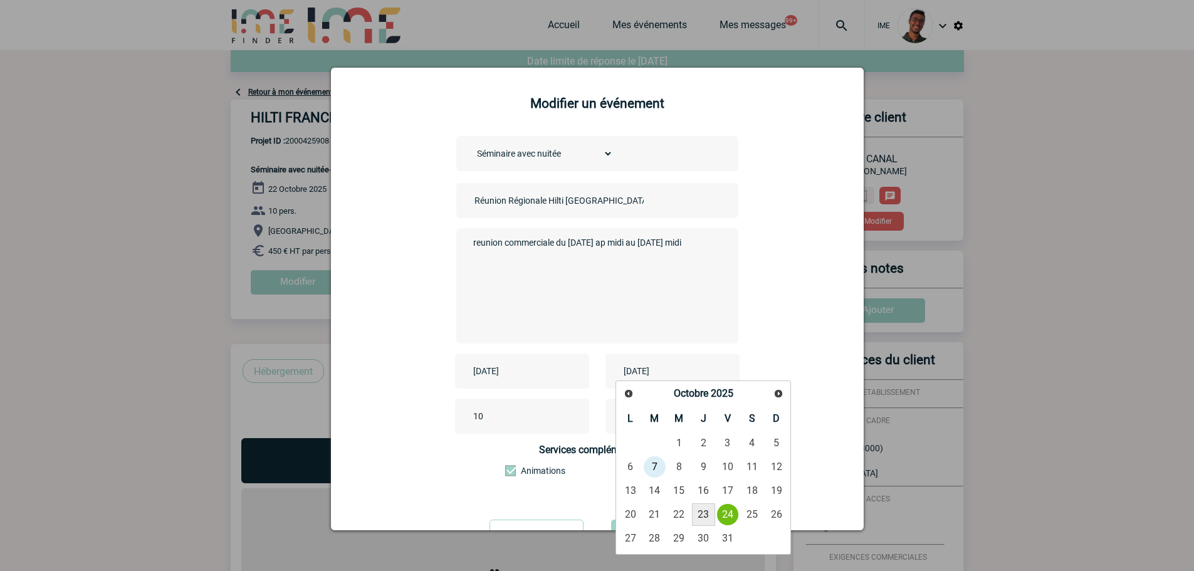
click at [707, 510] on link "23" at bounding box center [703, 514] width 23 height 23
type input "[DATE]"
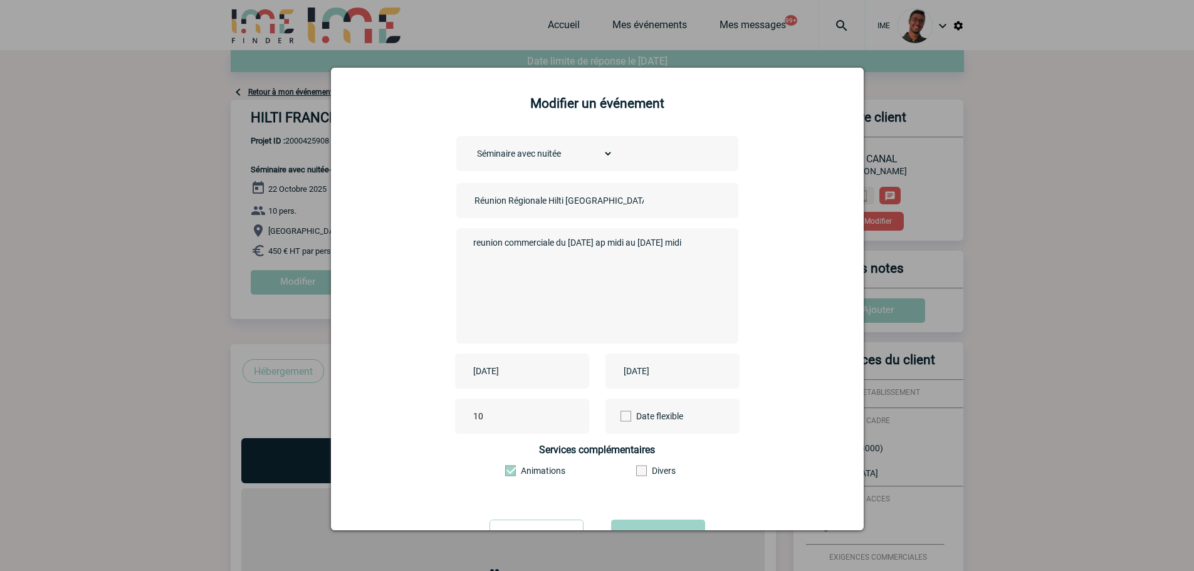
click at [608, 294] on textarea "reunion commerciale du [DATE] ap midi au [DATE] midi" at bounding box center [594, 284] width 248 height 100
click at [704, 254] on textarea "reunion commerciale du [DATE] ap midi au [DATE] midi" at bounding box center [594, 284] width 248 height 100
click at [664, 528] on button "Valider" at bounding box center [658, 536] width 94 height 35
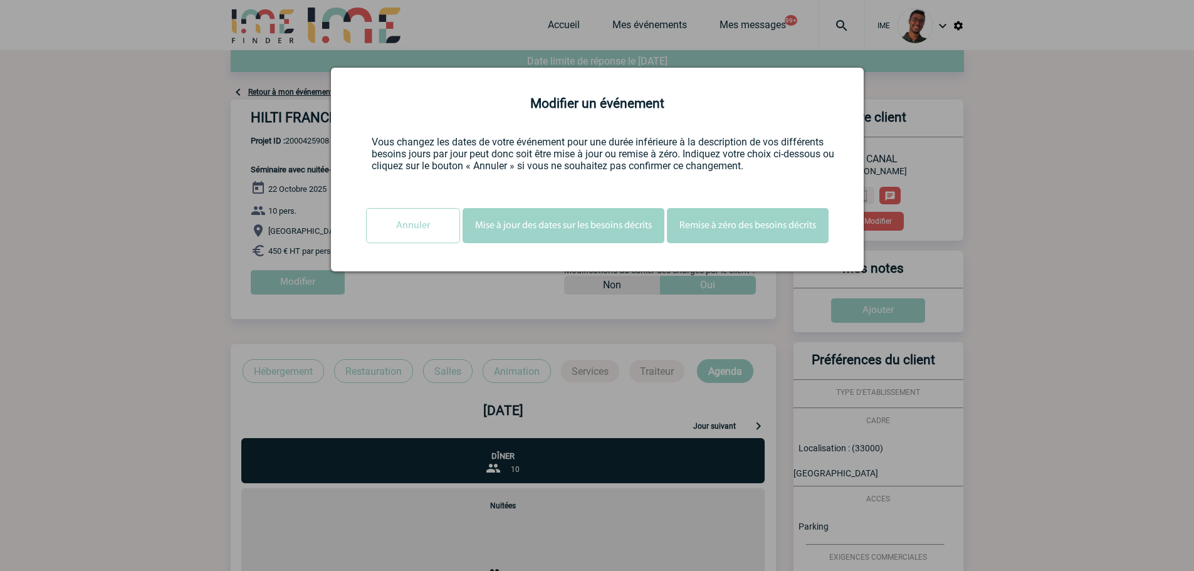
click at [603, 231] on button "Mise à jour des dates sur les besoins décrits" at bounding box center [563, 225] width 202 height 35
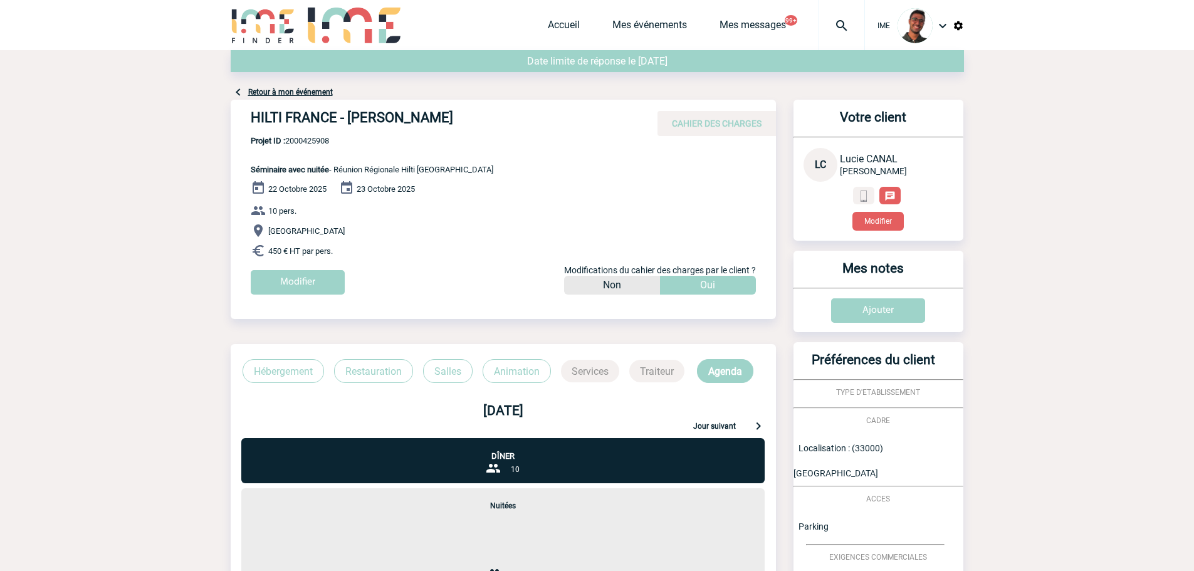
click at [321, 93] on link "Retour à mon événement" at bounding box center [290, 92] width 85 height 9
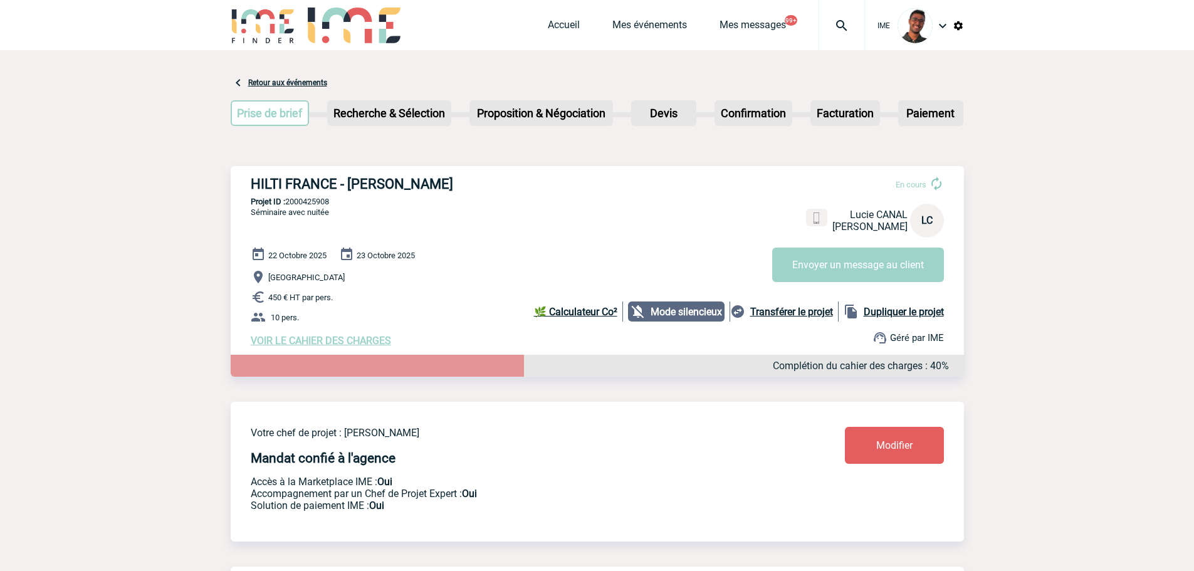
click at [344, 343] on span "VOIR LE CAHIER DES CHARGES" at bounding box center [321, 341] width 140 height 12
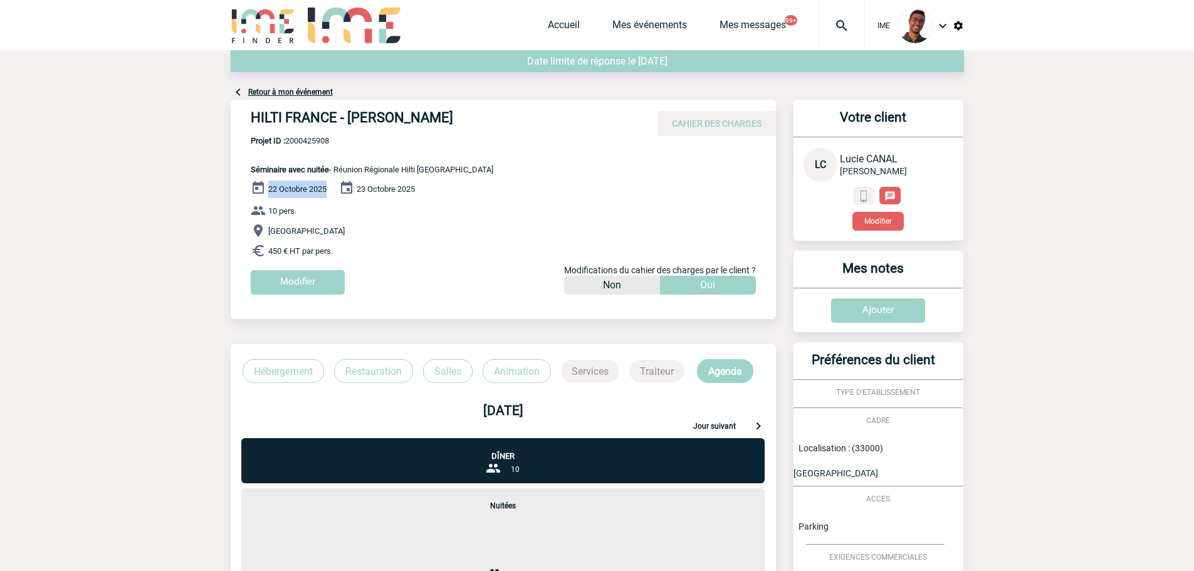
drag, startPoint x: 267, startPoint y: 189, endPoint x: 329, endPoint y: 190, distance: 62.0
click at [329, 190] on div "[DATE] [DATE] 10 pers. [GEOGRAPHIC_DATA] 450 € HT par pers. Modifier Modificati…" at bounding box center [513, 241] width 525 height 123
drag, startPoint x: 361, startPoint y: 188, endPoint x: 457, endPoint y: 195, distance: 96.7
click at [457, 195] on div "[DATE] [DATE] 10 pers. [GEOGRAPHIC_DATA] 450 € HT par pers. Modifier Modificati…" at bounding box center [513, 241] width 525 height 123
click at [390, 179] on div "HILTI FRANCE - [PERSON_NAME] CAHIER DES CHARGES HILTI FRANCE - Lucie CANAL - Sé…" at bounding box center [503, 202] width 545 height 204
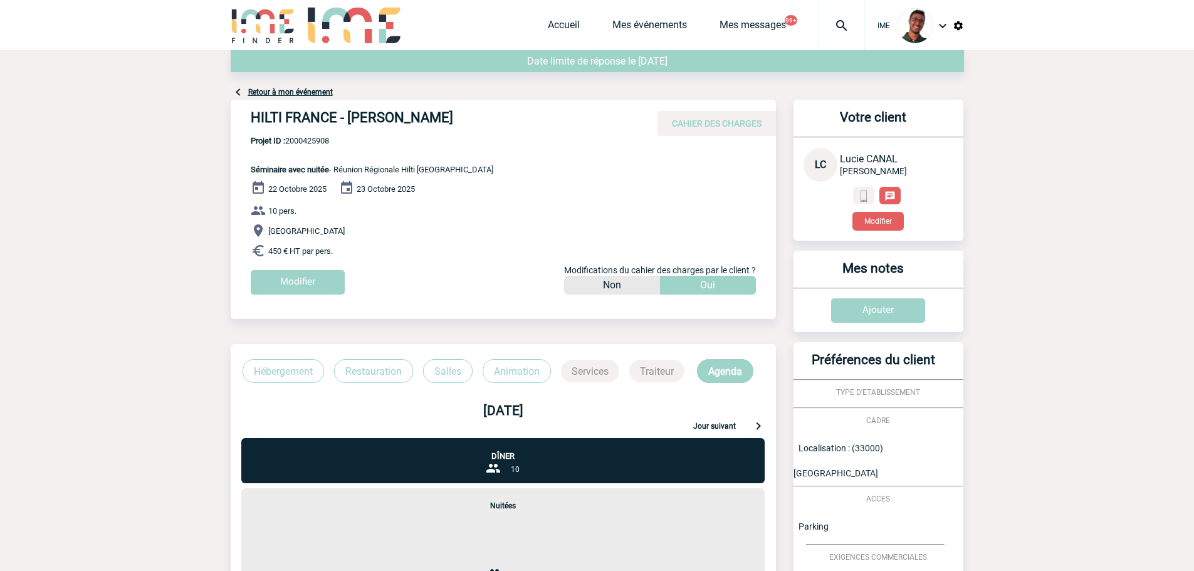
drag, startPoint x: 269, startPoint y: 250, endPoint x: 353, endPoint y: 250, distance: 84.0
click at [353, 250] on p "450 € HT par pers." at bounding box center [513, 250] width 525 height 15
click at [337, 248] on p "450 € HT par pers." at bounding box center [513, 250] width 525 height 15
drag, startPoint x: 301, startPoint y: 249, endPoint x: 345, endPoint y: 251, distance: 43.9
click at [345, 251] on p "450 € HT par pers." at bounding box center [513, 250] width 525 height 15
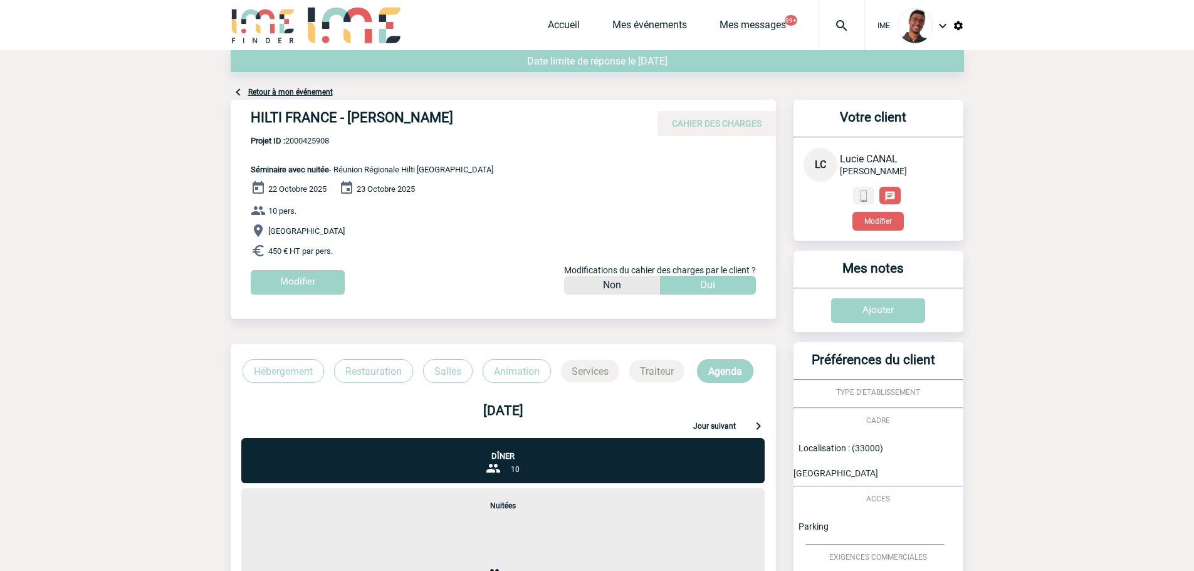
click at [323, 249] on span "450 € HT par pers." at bounding box center [300, 250] width 65 height 9
click at [295, 283] on input "Modifier" at bounding box center [298, 282] width 94 height 24
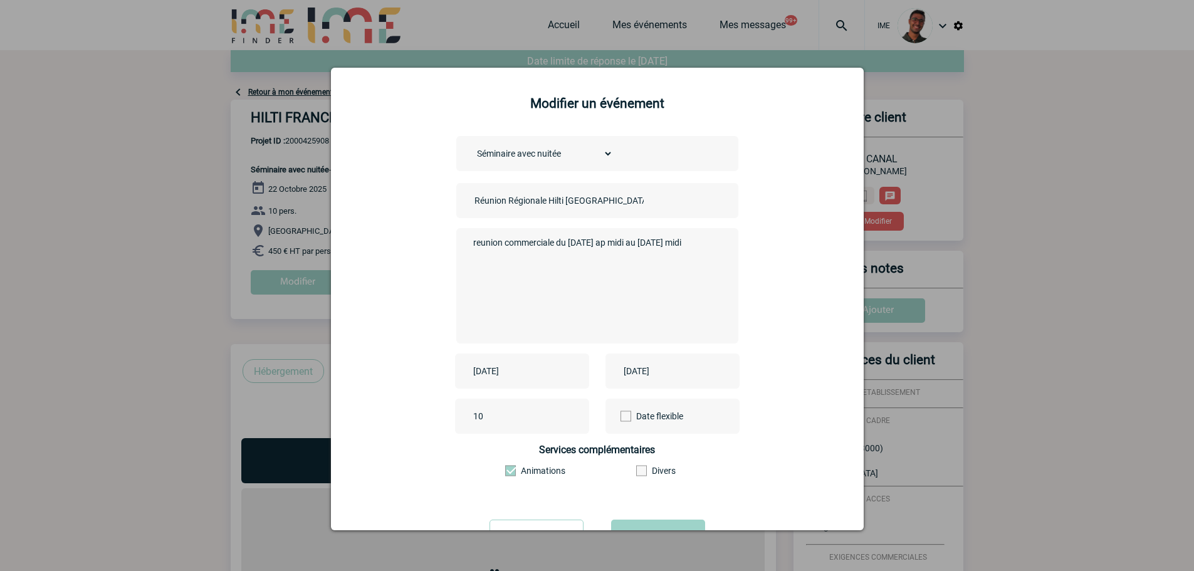
click at [638, 373] on input "[DATE]" at bounding box center [663, 371] width 86 height 16
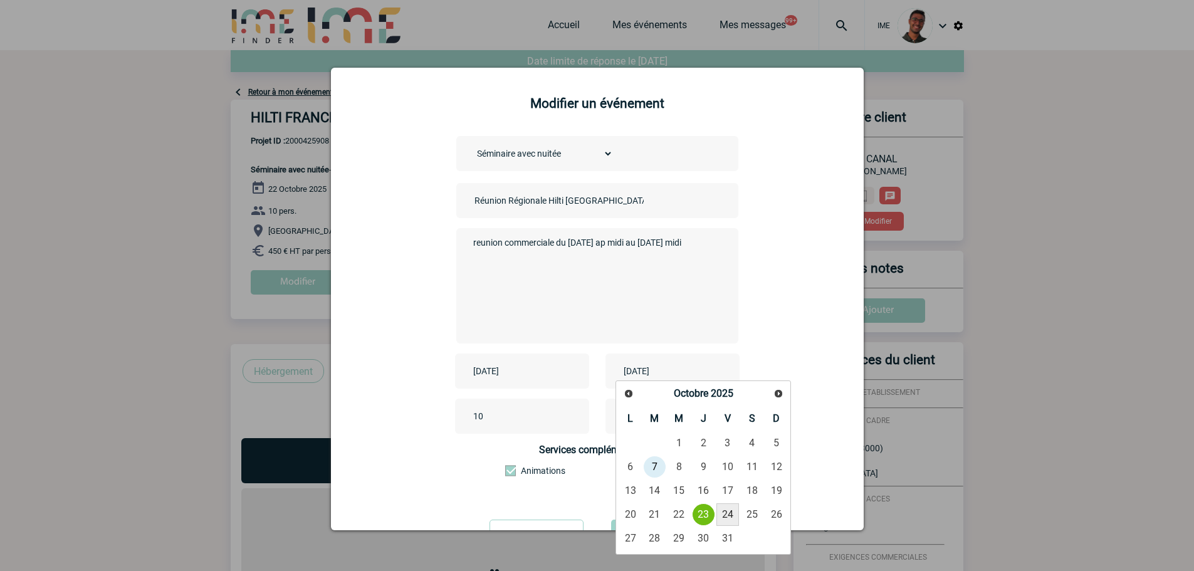
click at [721, 511] on link "24" at bounding box center [727, 514] width 23 height 23
type input "[DATE]"
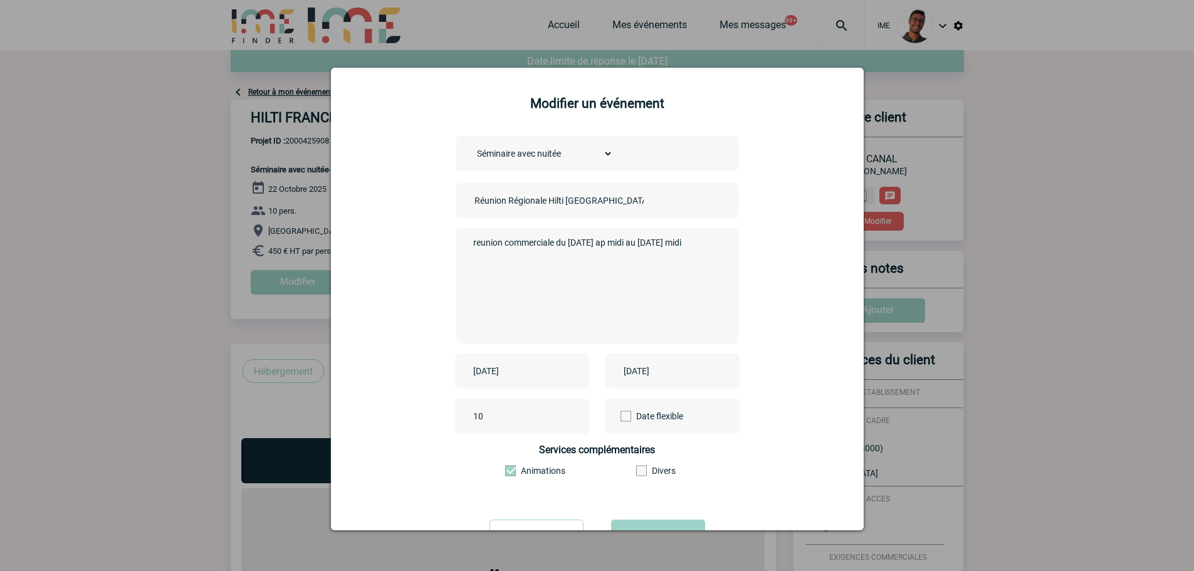
scroll to position [34, 0]
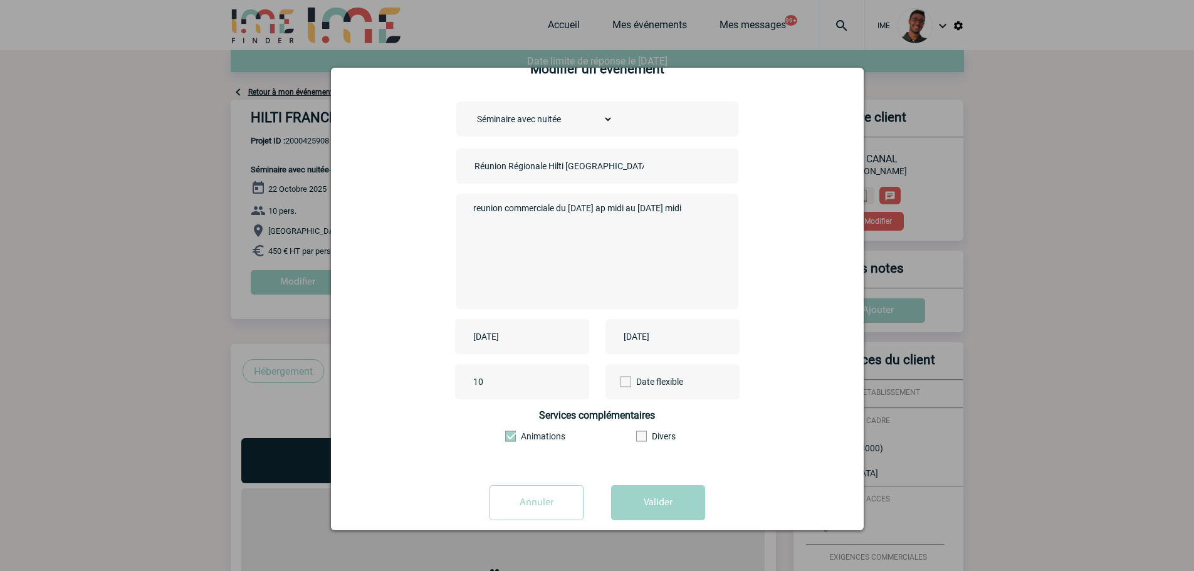
click at [662, 479] on form "Choisissez un type d'évènement Séminaire avec nuitée Séminaire sans nuitée Repa…" at bounding box center [597, 316] width 501 height 428
click at [655, 492] on button "Valider" at bounding box center [658, 502] width 94 height 35
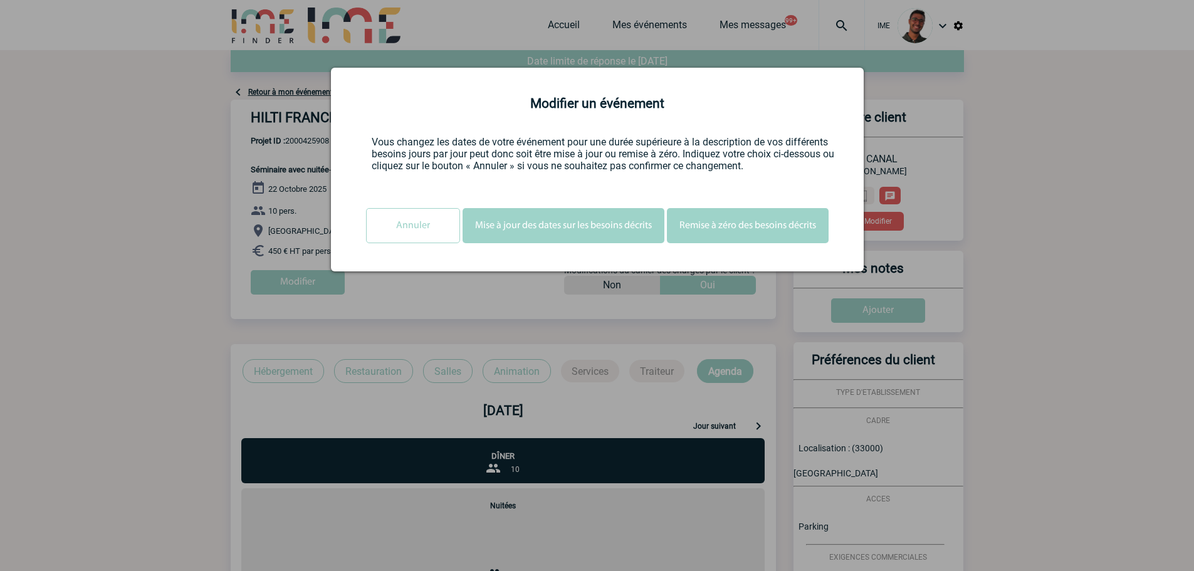
click at [488, 237] on button "Mise à jour des dates sur les besoins décrits" at bounding box center [563, 225] width 202 height 35
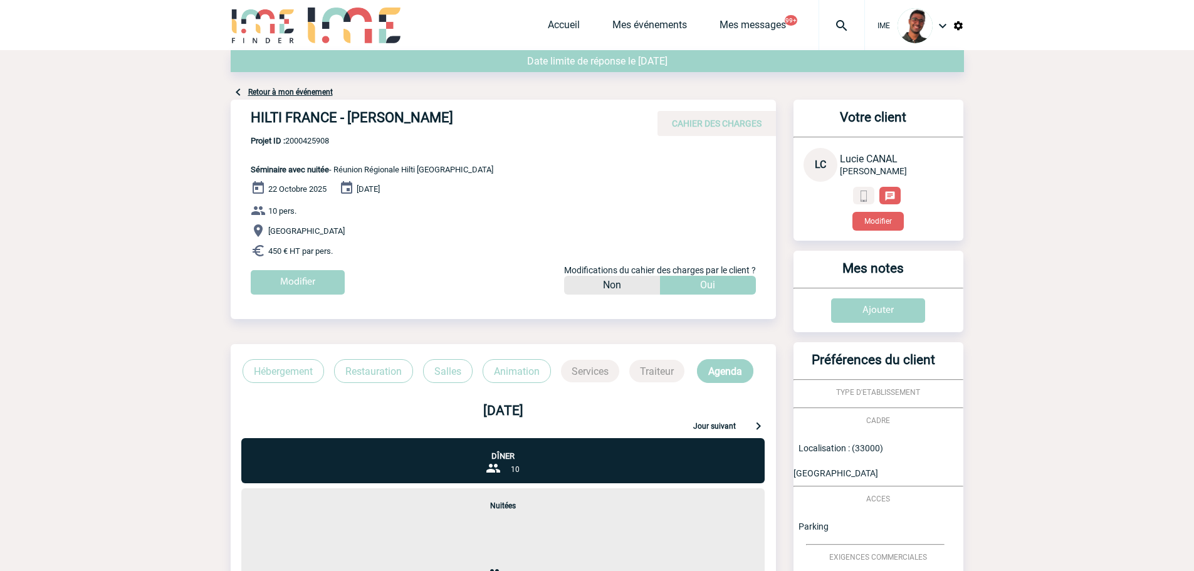
click at [271, 34] on img at bounding box center [263, 26] width 65 height 36
